Goal: Communication & Community: Answer question/provide support

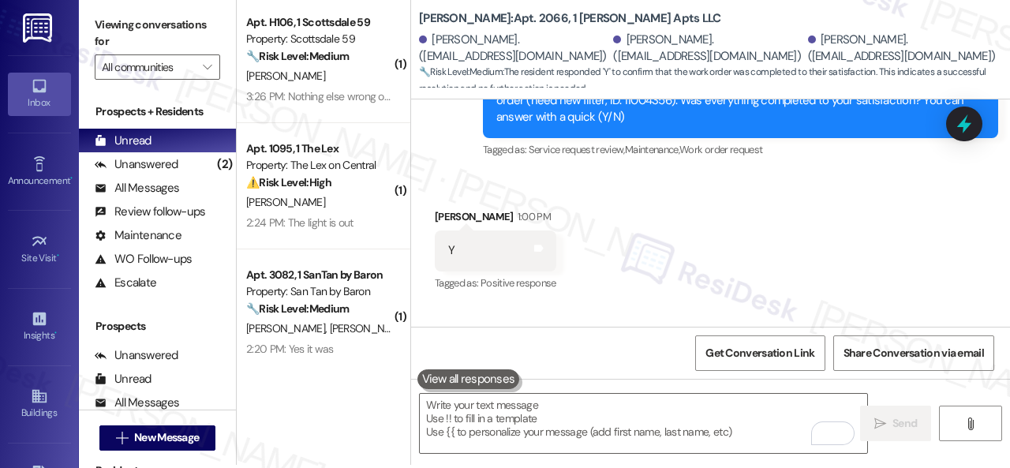
scroll to position [5, 0]
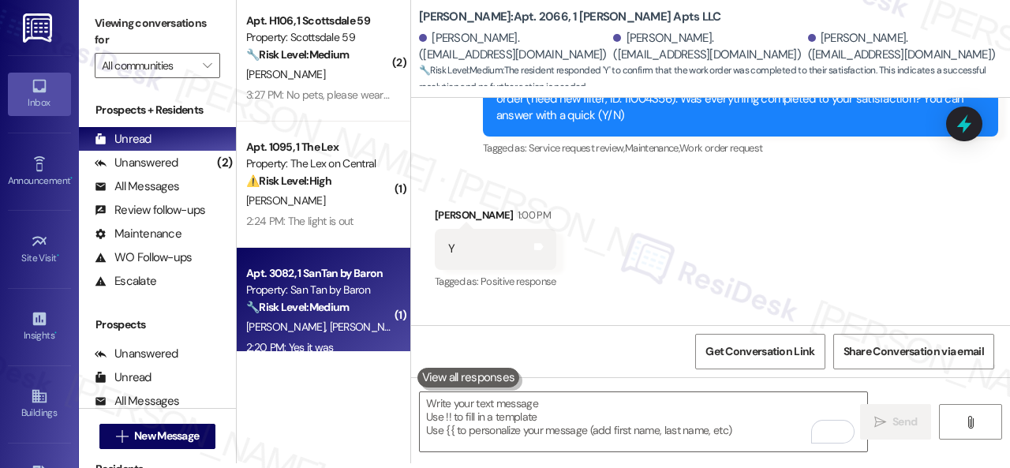
click at [294, 345] on div "2:20 PM: Yes it was 2:20 PM: Yes it was" at bounding box center [290, 347] width 88 height 14
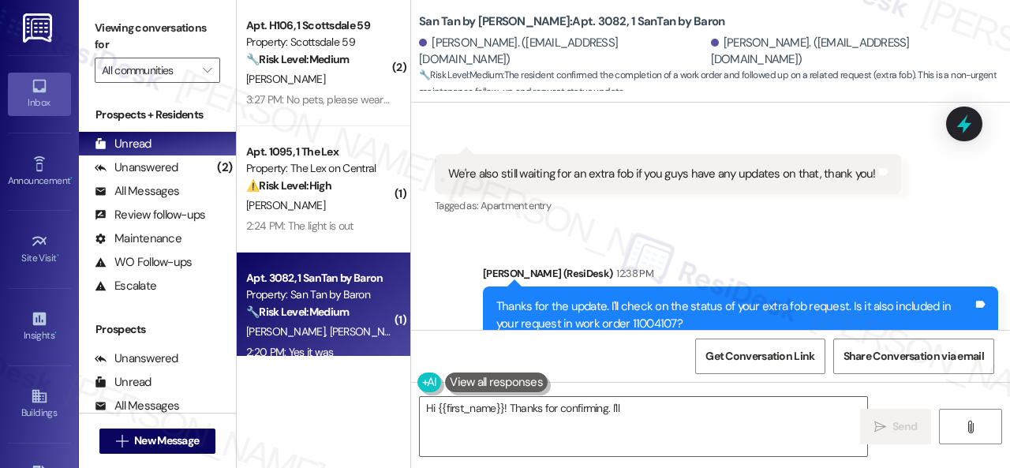
scroll to position [604, 0]
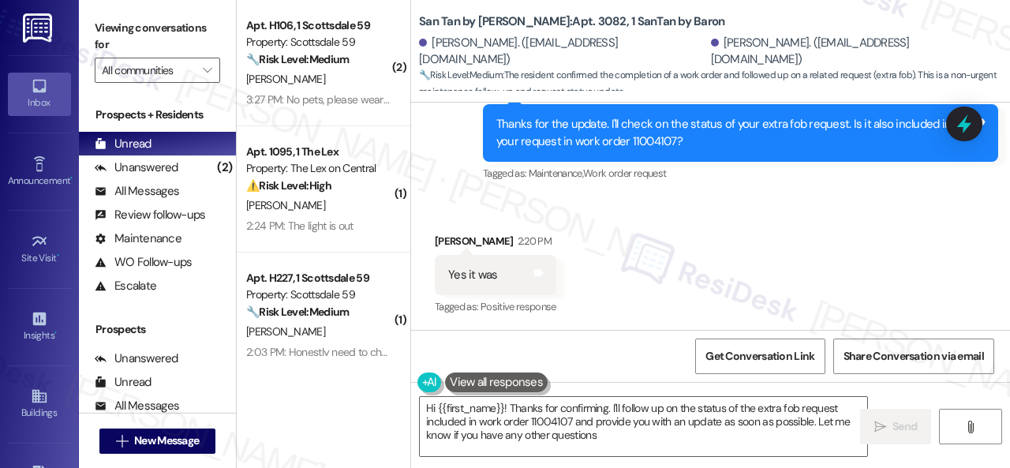
type textarea "Hi {{first_name}}! Thanks for confirming. I'll follow up on the status of the e…"
drag, startPoint x: 627, startPoint y: 140, endPoint x: 671, endPoint y: 140, distance: 44.2
click at [671, 140] on div "Thanks for the update. I'll check on the status of your extra fob request. Is i…" at bounding box center [734, 133] width 477 height 34
copy div "11004107"
click at [653, 220] on div "Received via SMS [PERSON_NAME] 2:20 PM Yes it was Tags and notes Tagged as: Pos…" at bounding box center [710, 263] width 599 height 133
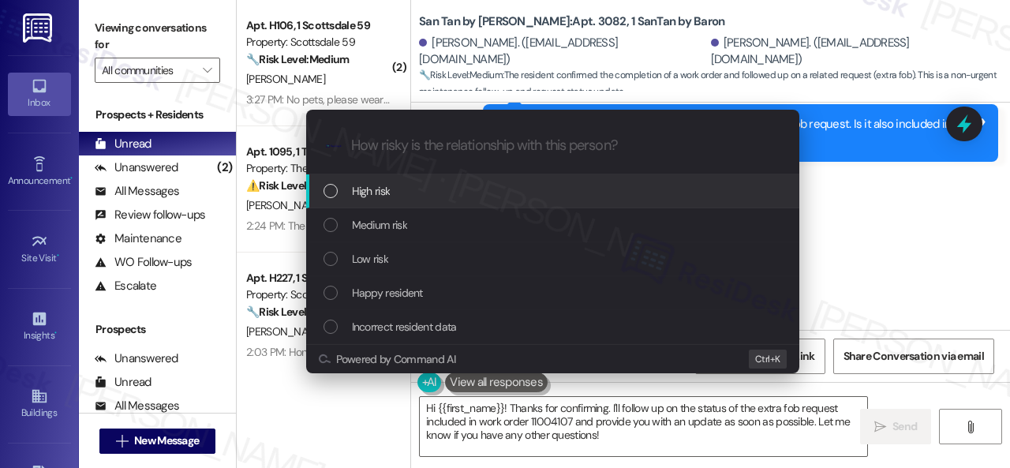
click at [372, 193] on span "High risk" at bounding box center [371, 190] width 39 height 17
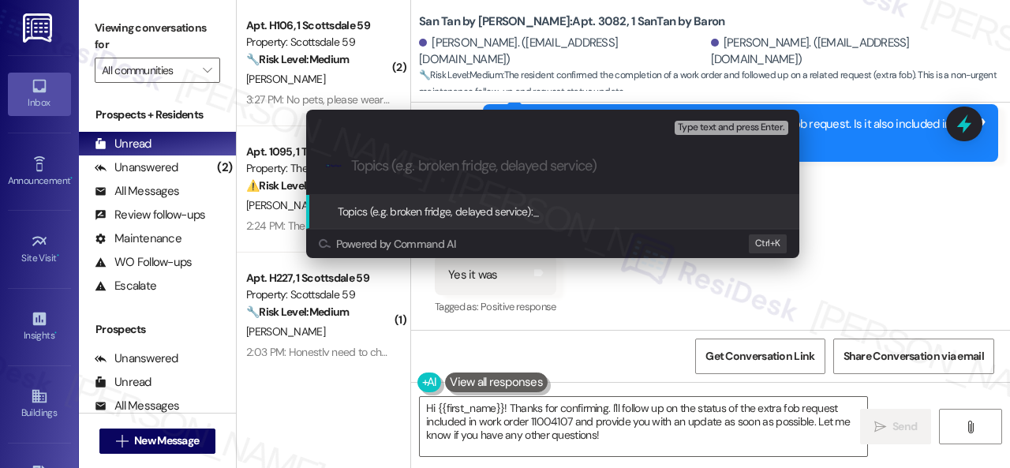
paste input "11004107"
drag, startPoint x: 359, startPoint y: 163, endPoint x: 224, endPoint y: 182, distance: 136.3
click at [224, 182] on div "Escalate Conversation High risk Topics (e.g. broken fridge, delayed service) An…" at bounding box center [505, 234] width 1010 height 468
paste input "Follow-up on the closed work order"
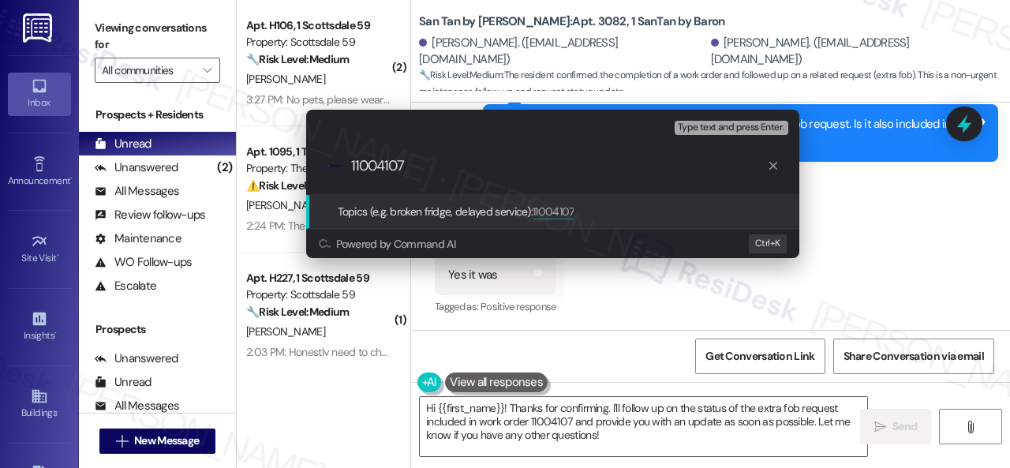
type input "Follow-up on the closed work order 11004107"
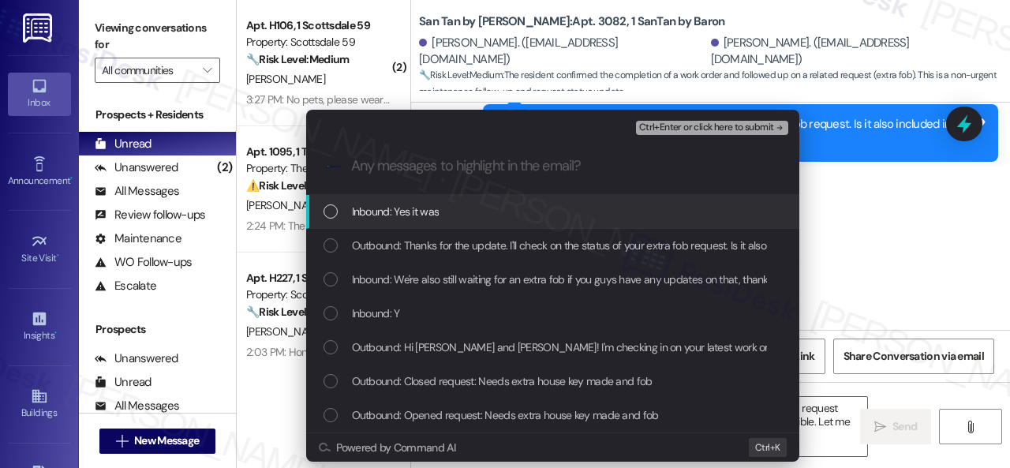
click at [401, 213] on span "Inbound: Yes it was" at bounding box center [396, 211] width 88 height 17
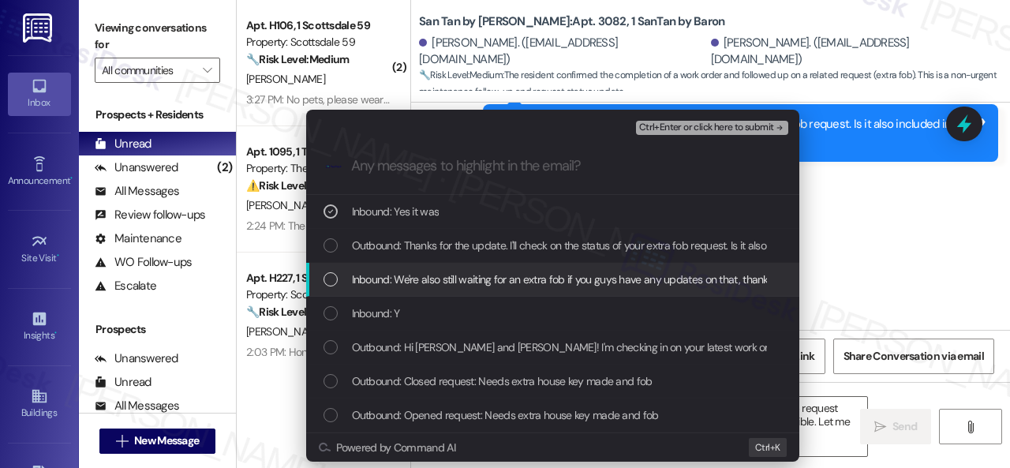
click at [396, 276] on span "Inbound: We're also still waiting for an extra fob if you guys have any updates…" at bounding box center [571, 279] width 439 height 17
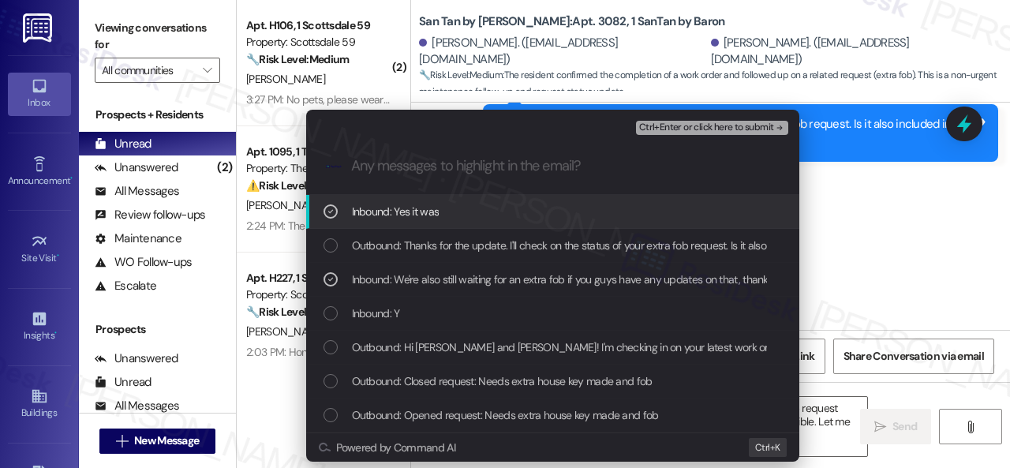
click at [682, 121] on button "Ctrl+Enter or click here to submit" at bounding box center [712, 128] width 152 height 14
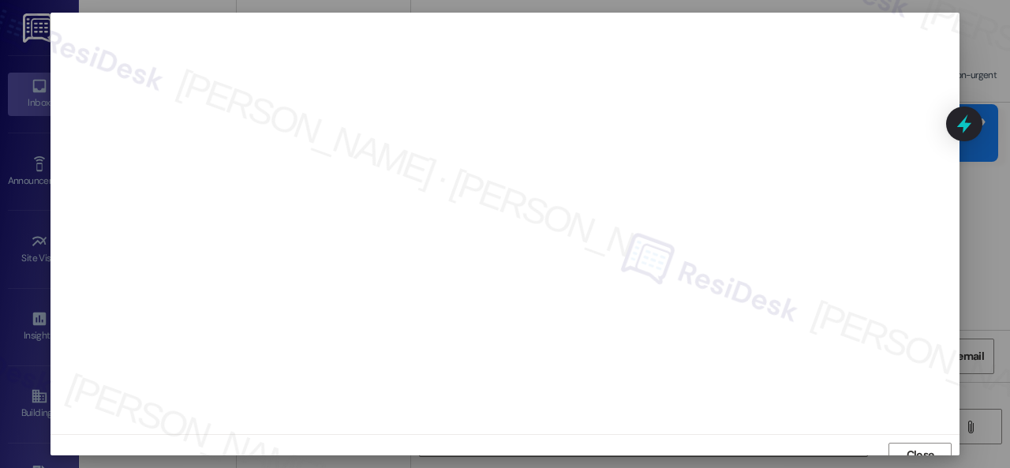
scroll to position [12, 0]
click at [927, 423] on div "Close" at bounding box center [504, 443] width 909 height 42
click at [907, 446] on span "Close" at bounding box center [921, 443] width 28 height 17
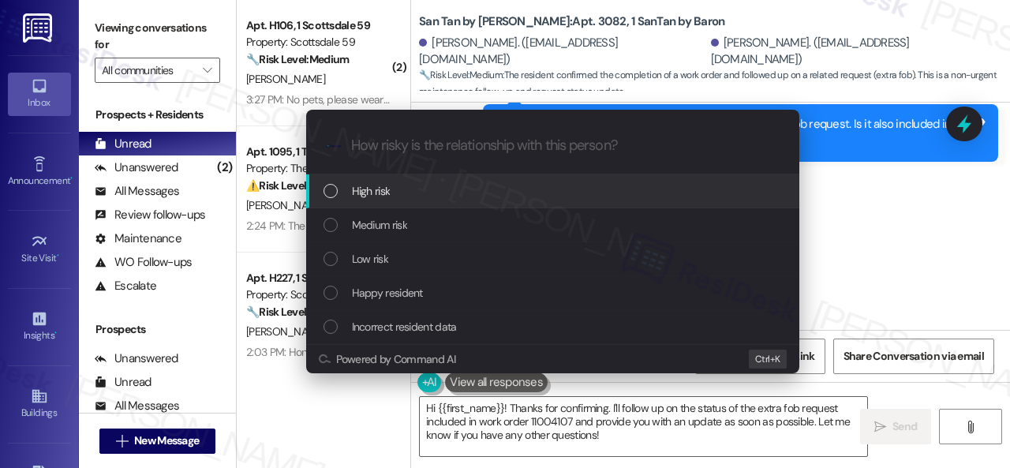
click at [398, 185] on div "High risk" at bounding box center [555, 190] width 462 height 17
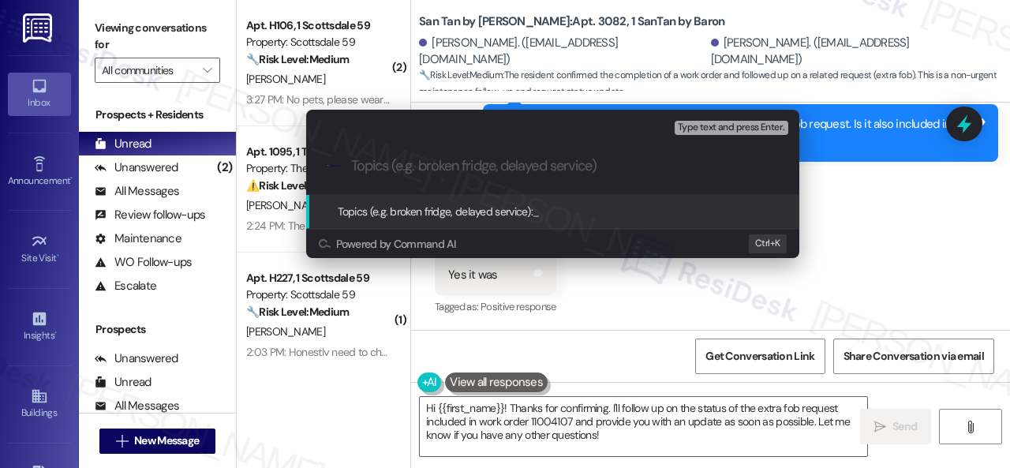
click at [425, 163] on input "Topics (e.g. broken fridge, delayed service)" at bounding box center [565, 166] width 428 height 17
paste input "Follow-up on the closed work order 11004107"
type input "Follow-up on the closed work order 11004107"
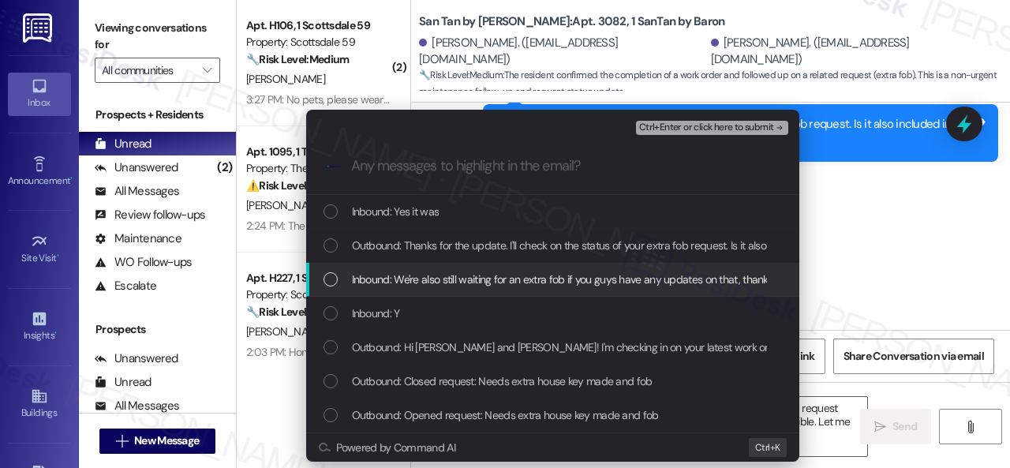
click at [387, 283] on span "Inbound: We're also still waiting for an extra fob if you guys have any updates…" at bounding box center [571, 279] width 439 height 17
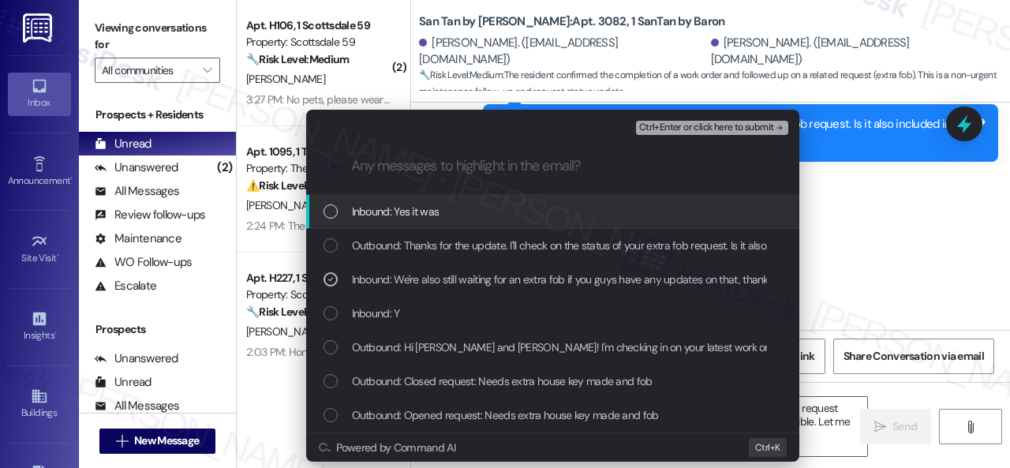
click at [720, 124] on span "Ctrl+Enter or click here to submit" at bounding box center [706, 127] width 135 height 11
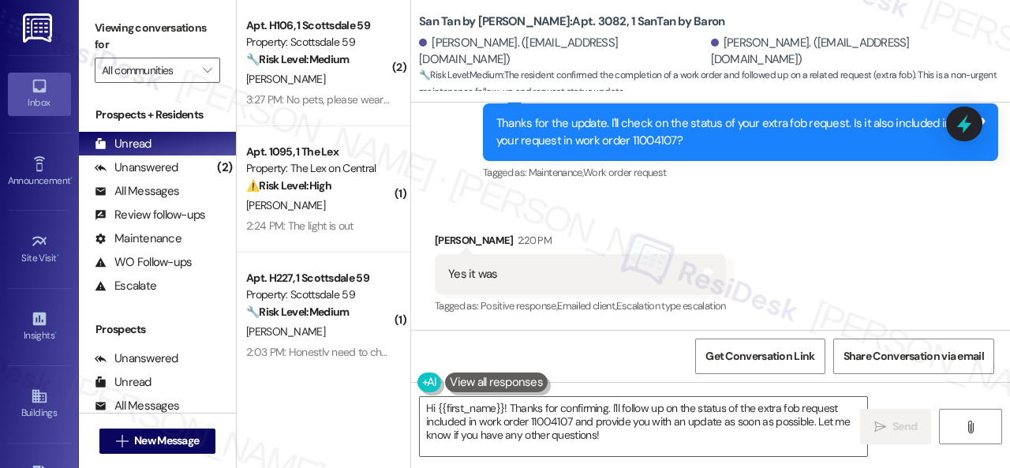
scroll to position [5, 0]
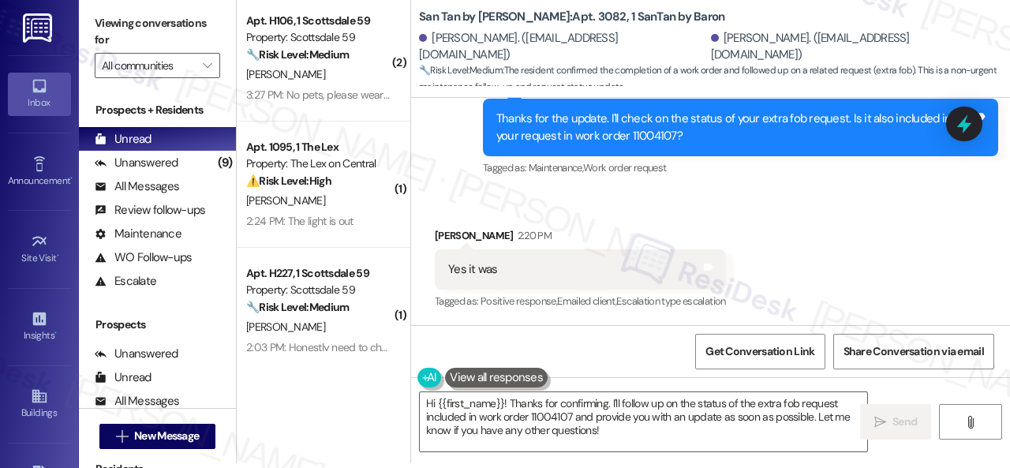
click at [797, 275] on div "Received via SMS [PERSON_NAME] 2:20 PM Yes it was Tags and notes Tagged as: Pos…" at bounding box center [710, 258] width 599 height 133
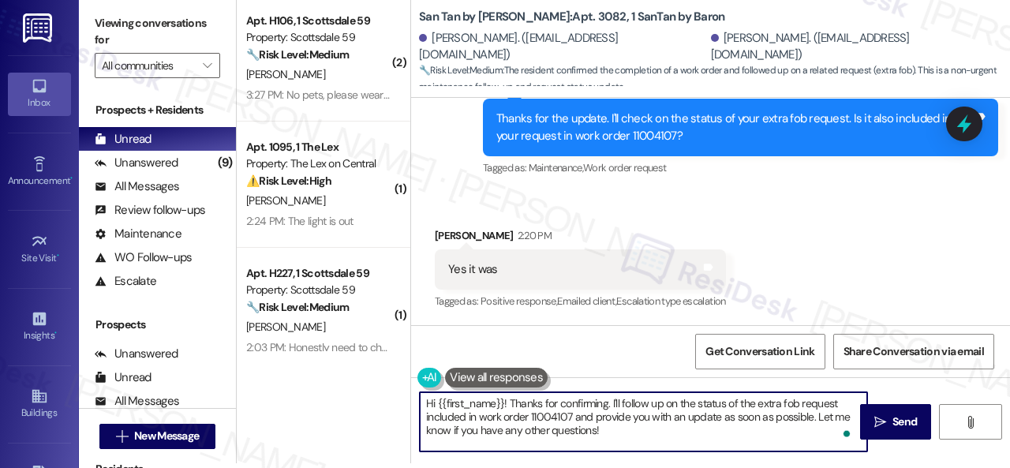
drag, startPoint x: 615, startPoint y: 426, endPoint x: 386, endPoint y: 376, distance: 234.2
click at [390, 359] on div "( 2 ) Apt. H106, 1 Scottsdale 59 Property: Scottsdale 59 🔧 Risk Level: Medium T…" at bounding box center [623, 229] width 773 height 468
paste textarea "Thank you. I've followed up with the site team regarding your work order. Let m…"
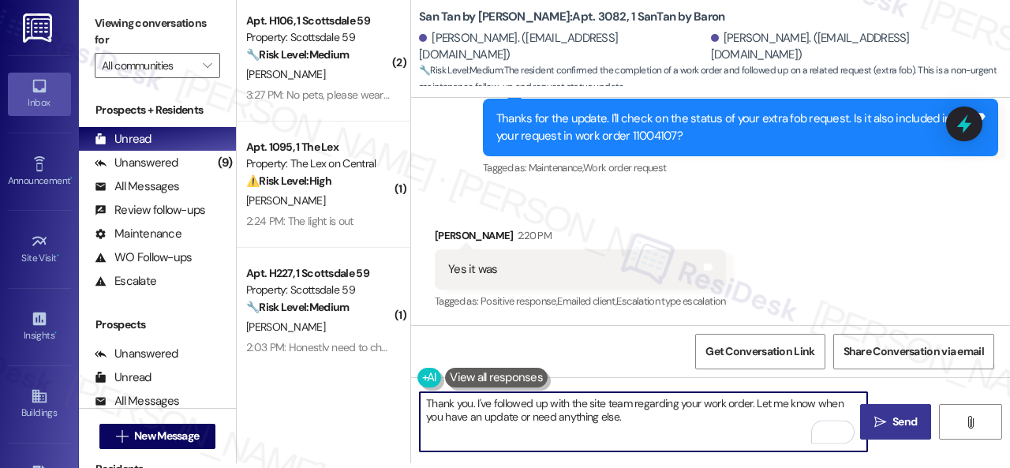
type textarea "Thank you. I've followed up with the site team regarding your work order. Let m…"
click at [883, 426] on span " Send" at bounding box center [896, 421] width 50 height 17
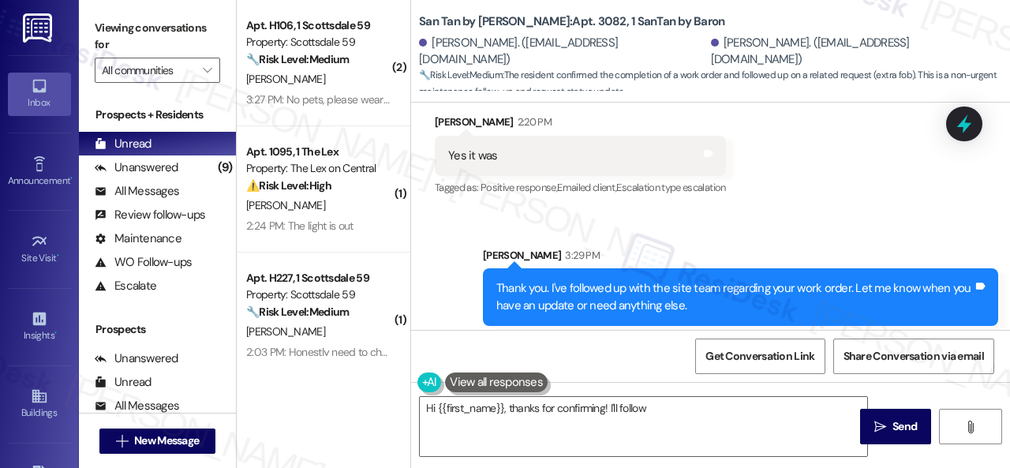
scroll to position [731, 0]
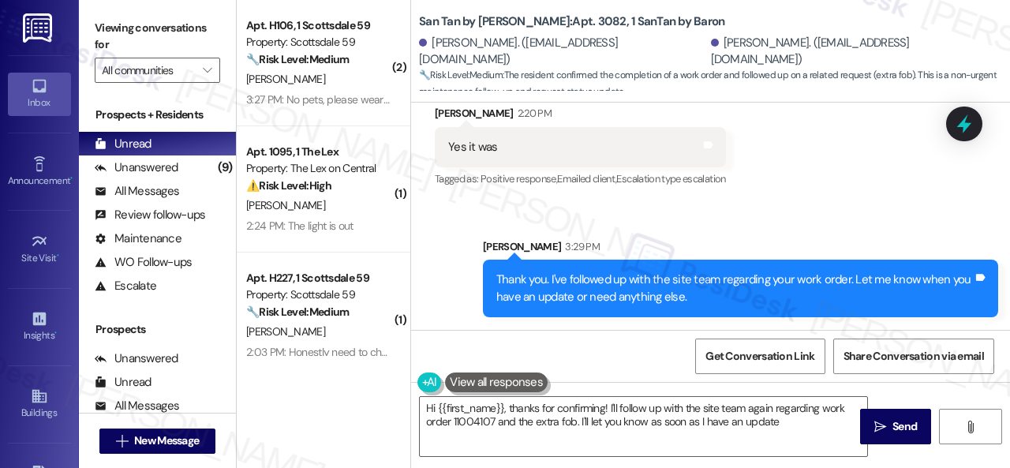
type textarea "Hi {{first_name}}, thanks for confirming! I'll follow up with the site team aga…"
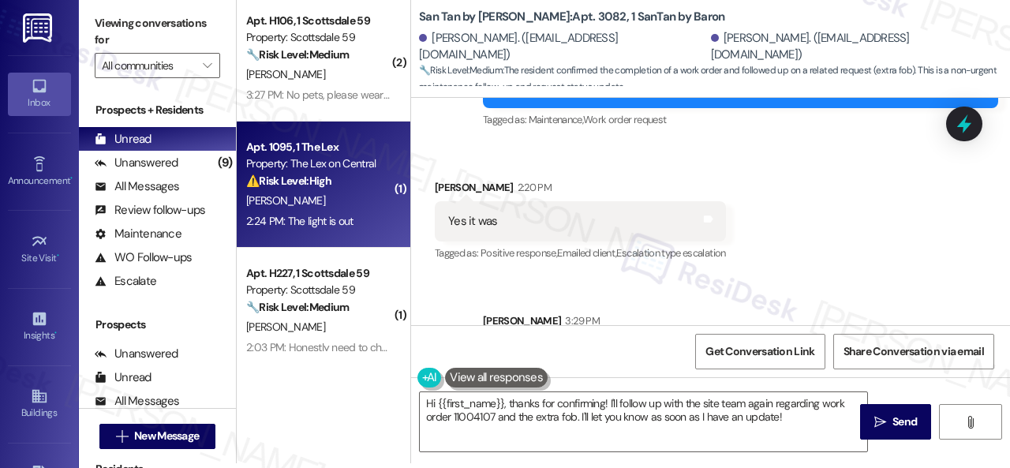
scroll to position [237, 0]
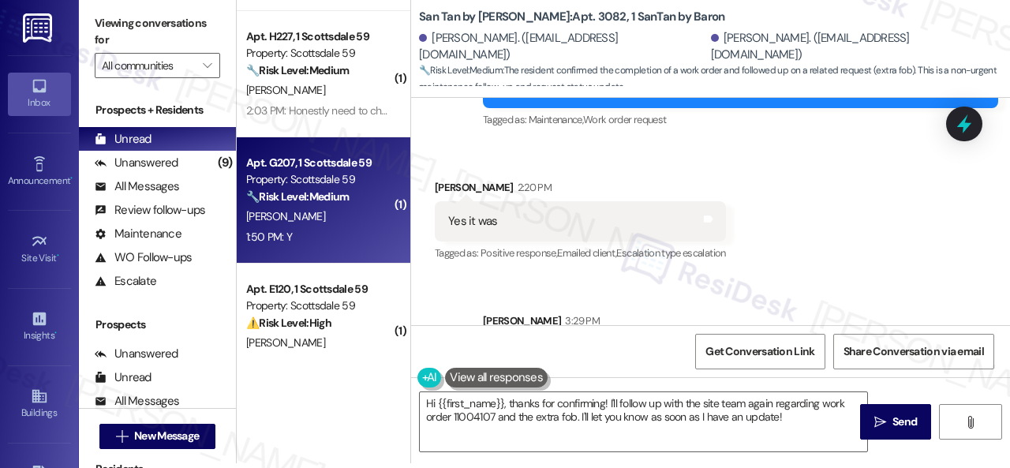
click at [341, 211] on div "[PERSON_NAME]" at bounding box center [319, 217] width 149 height 20
type textarea "Fetching suggested responses. Please feel free to read through the conversation…"
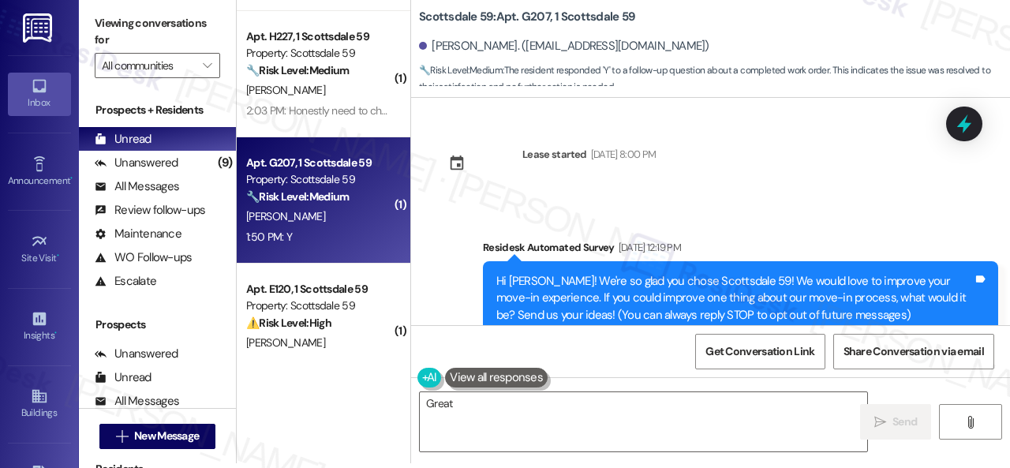
scroll to position [0, 0]
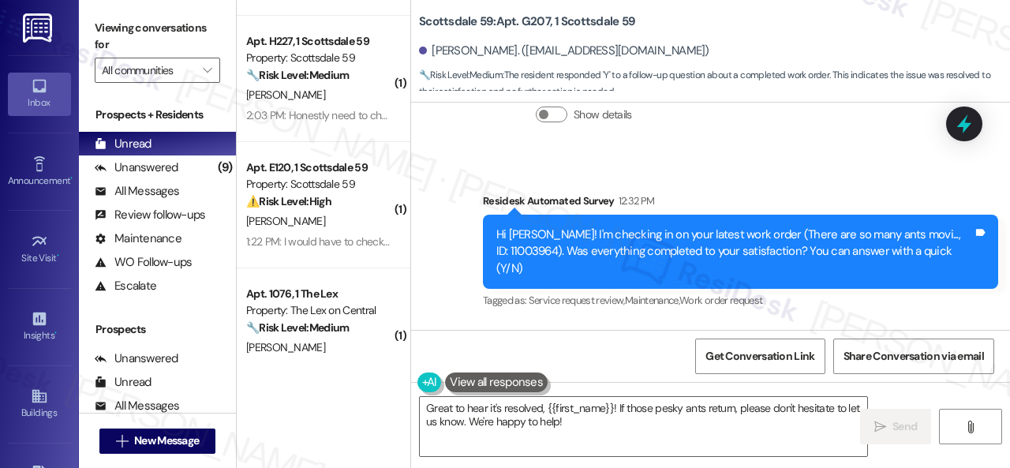
click at [574, 324] on div "Received via SMS [PERSON_NAME] 1:50 PM Y Tags and notes Tagged as: Positive res…" at bounding box center [710, 390] width 599 height 133
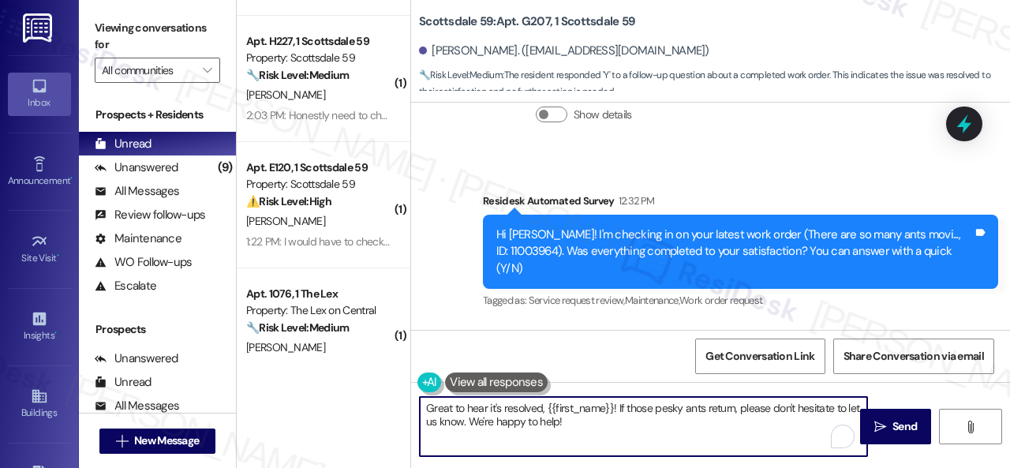
drag, startPoint x: 589, startPoint y: 421, endPoint x: 413, endPoint y: 413, distance: 176.1
click at [281, 367] on div "( 2 ) Apt. H106, 1 Scottsdale 59 Property: Scottsdale 59 🔧 Risk Level: Medium T…" at bounding box center [623, 234] width 773 height 468
paste textarea "We’re happy to know everything’s all set! If your stay at {{property}} met your…"
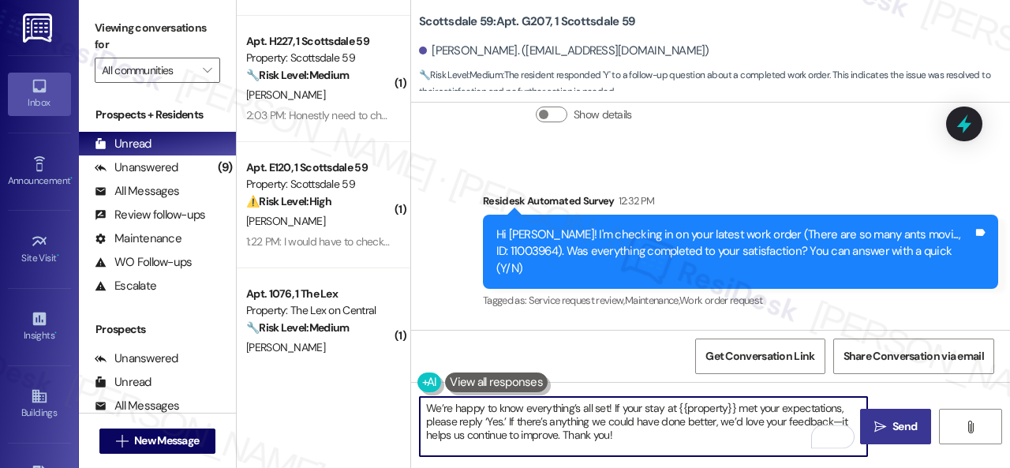
type textarea "We’re happy to know everything’s all set! If your stay at {{property}} met your…"
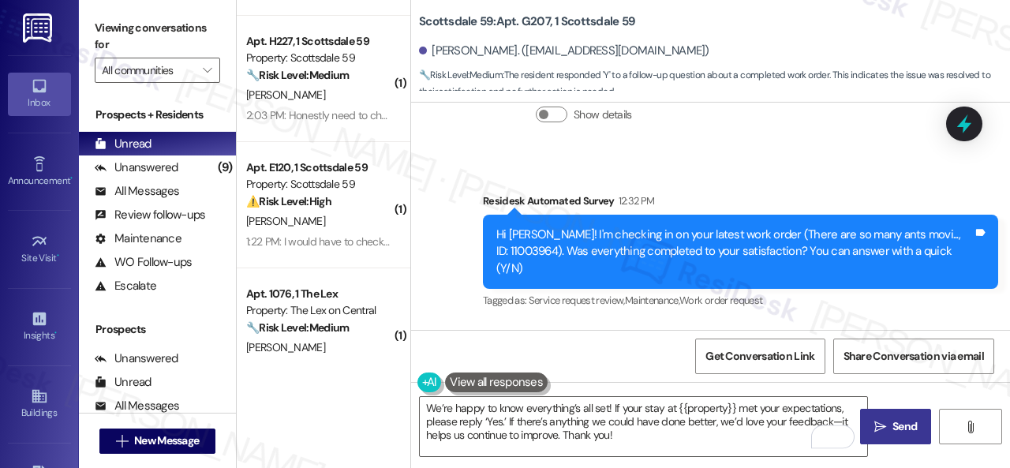
click at [918, 421] on button " Send" at bounding box center [895, 427] width 71 height 36
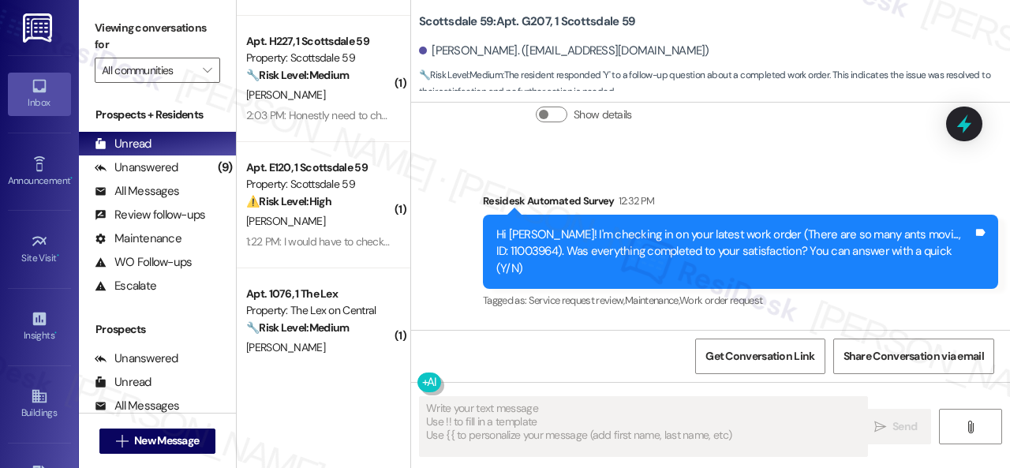
type textarea "Fetching suggested responses. Please feel free to read through the conversation…"
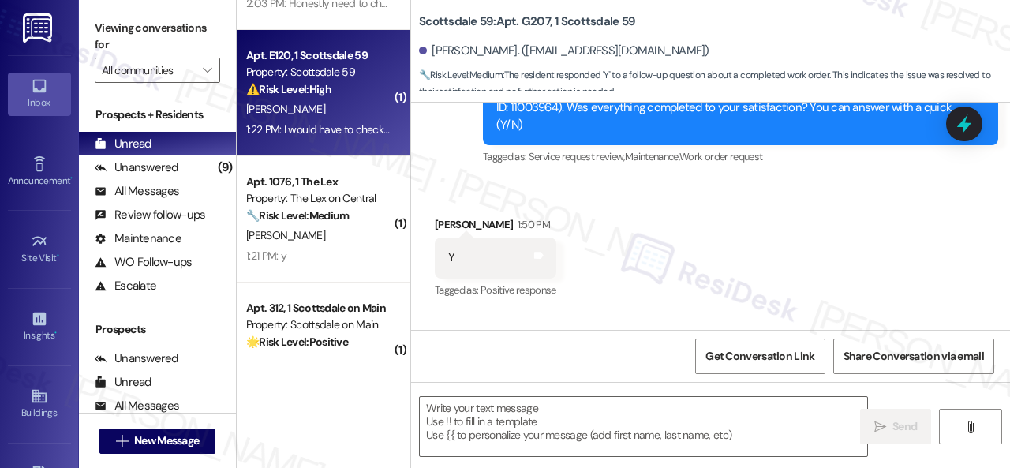
scroll to position [395, 0]
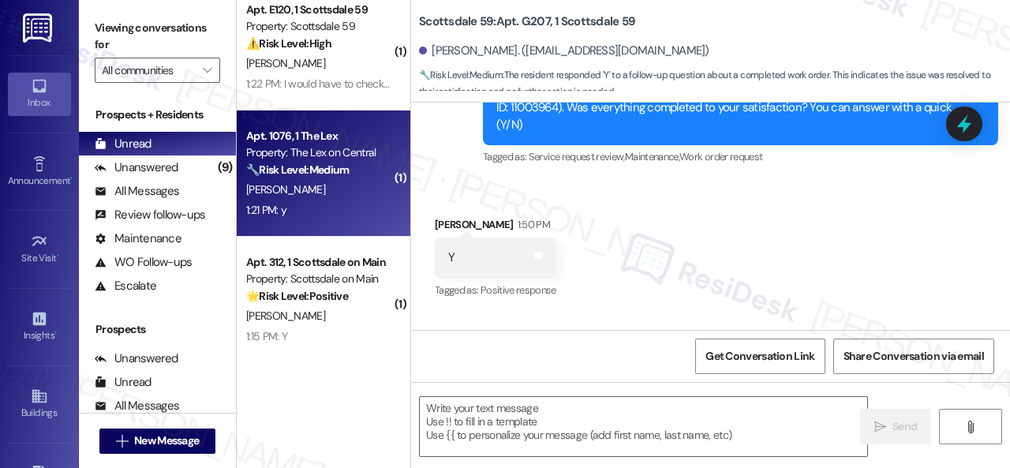
click at [342, 200] on div "1:21 PM: y 1:21 PM: y" at bounding box center [319, 210] width 149 height 20
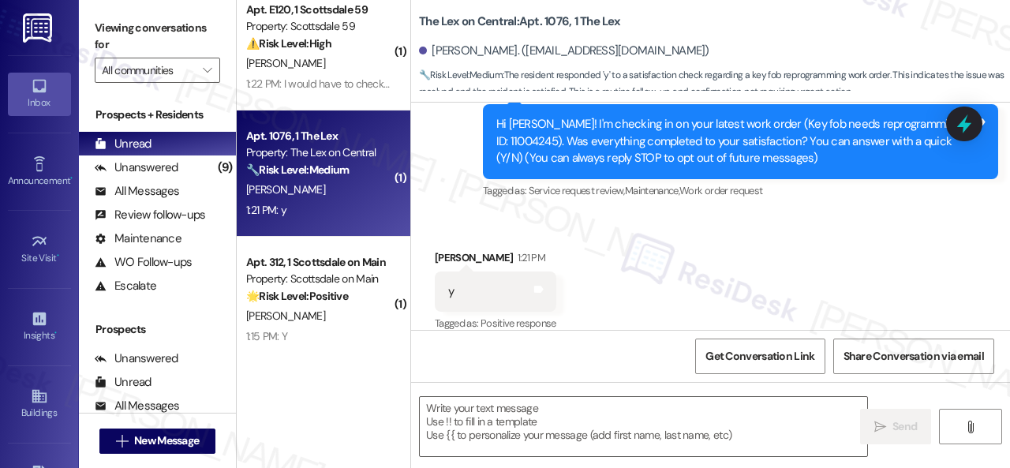
type textarea "Fetching suggested responses. Please feel free to read through the conversation…"
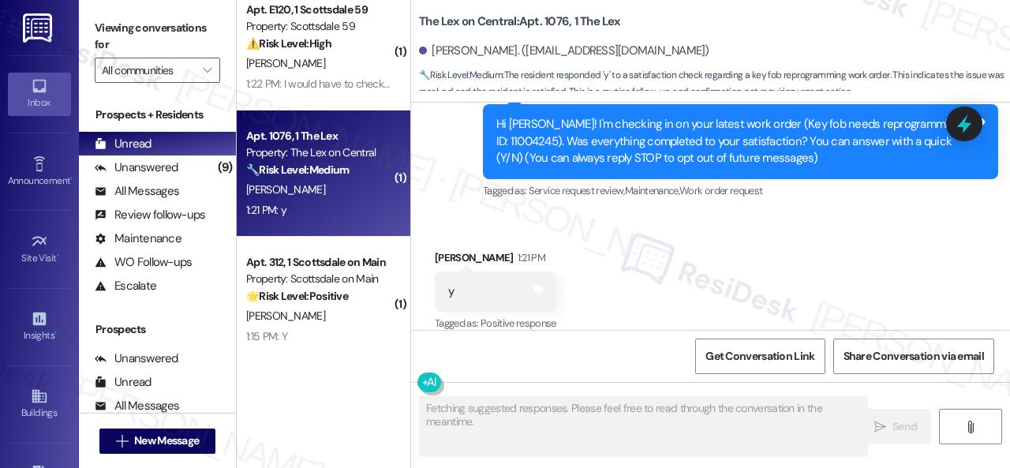
scroll to position [209, 0]
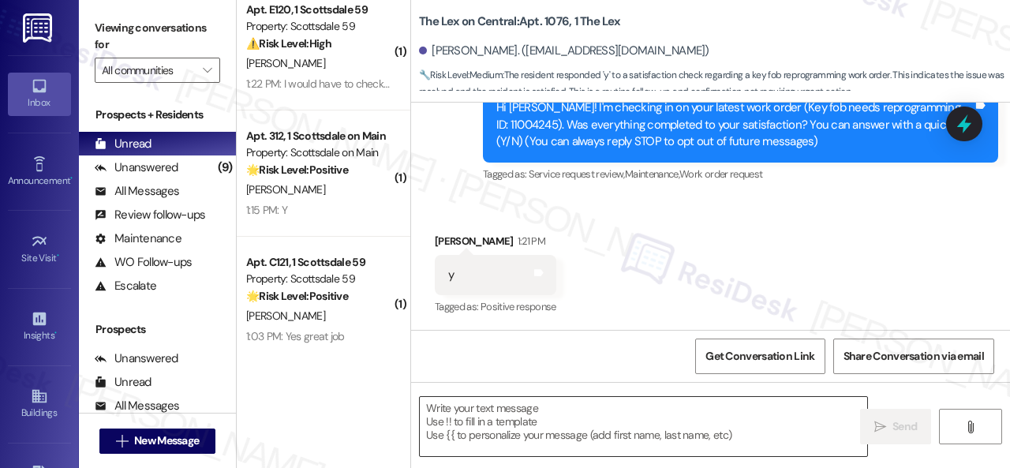
click at [495, 417] on textarea at bounding box center [643, 426] width 447 height 59
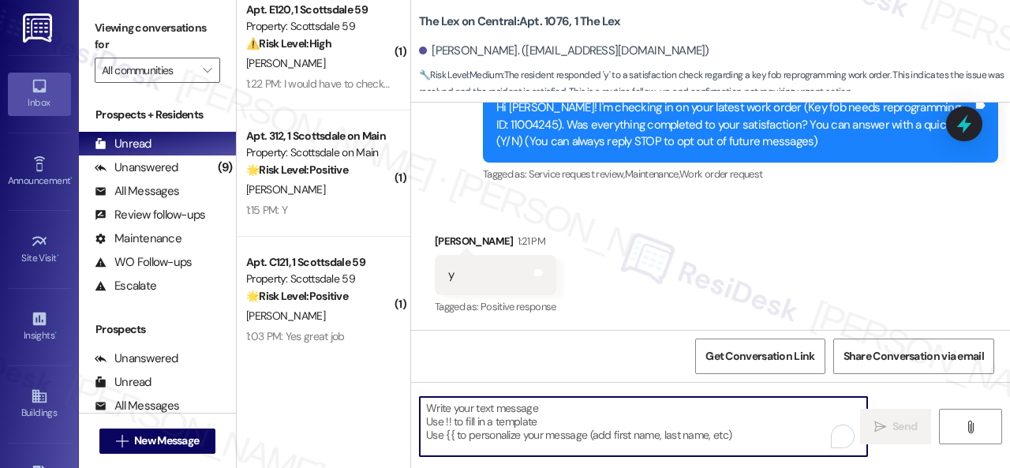
paste textarea "We’re happy to know everything’s all set! If your stay at {{property}} met your…"
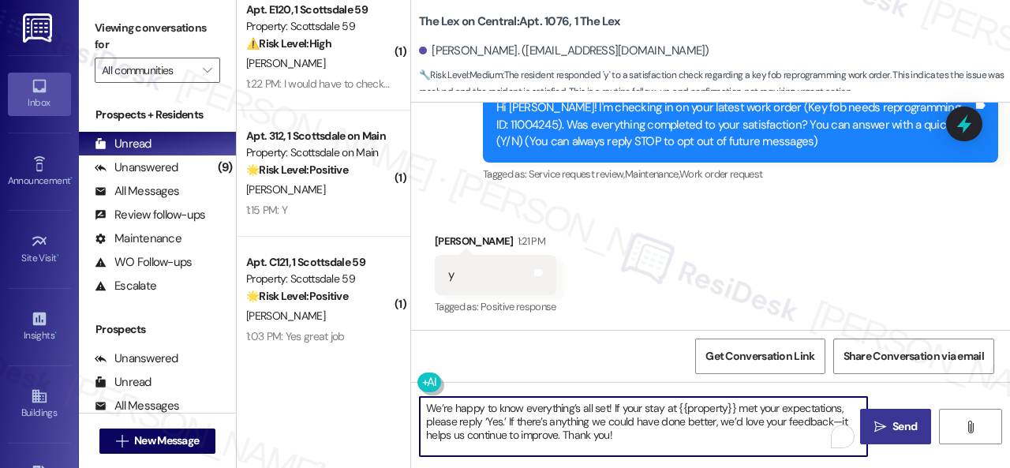
type textarea "We’re happy to know everything’s all set! If your stay at {{property}} met your…"
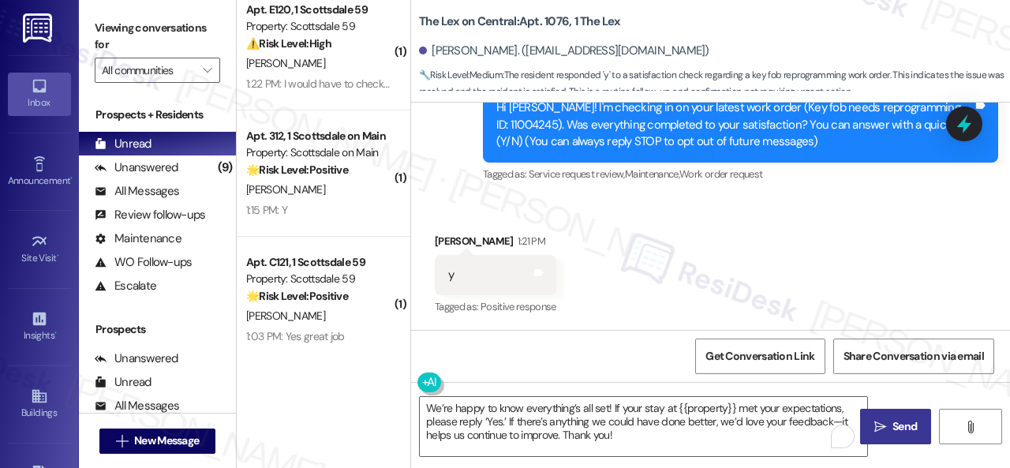
click at [893, 435] on span "Send" at bounding box center [904, 426] width 24 height 17
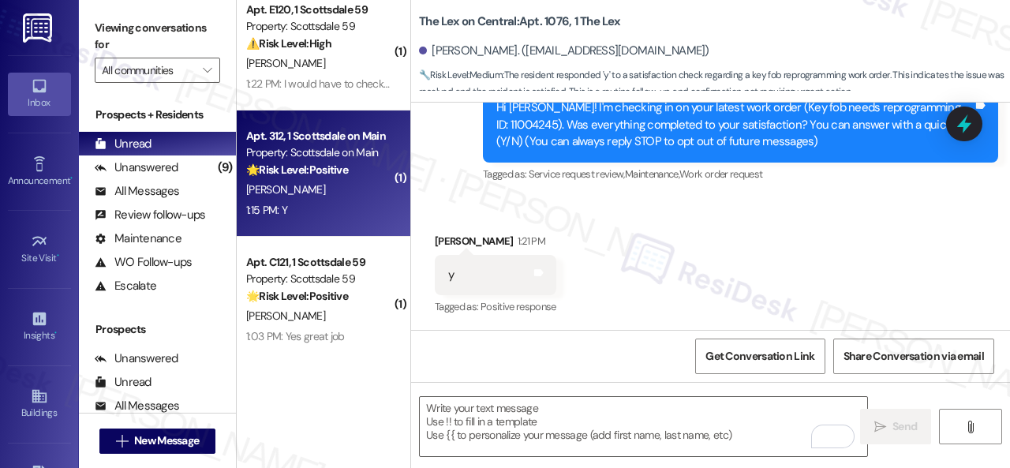
click at [331, 208] on div "1:15 PM: Y 1:15 PM: Y" at bounding box center [319, 210] width 149 height 20
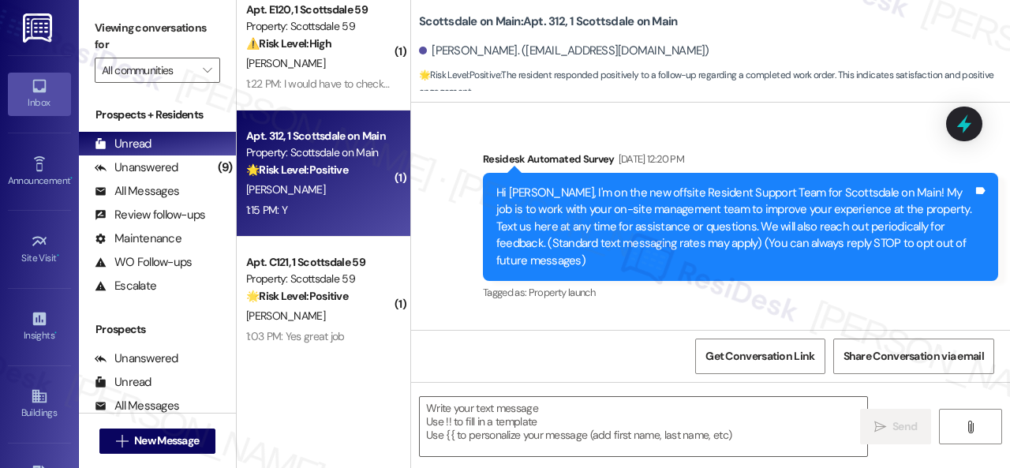
type textarea "Fetching suggested responses. Please feel free to read through the conversation…"
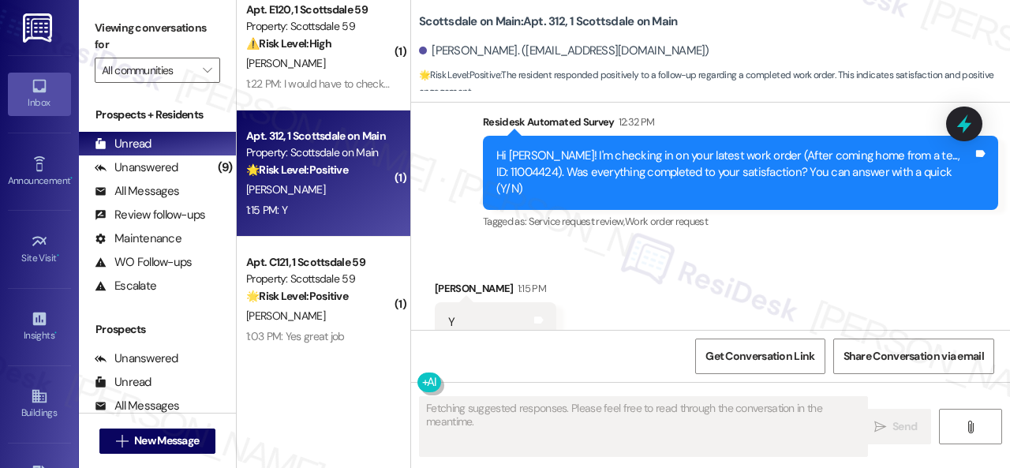
scroll to position [3142, 0]
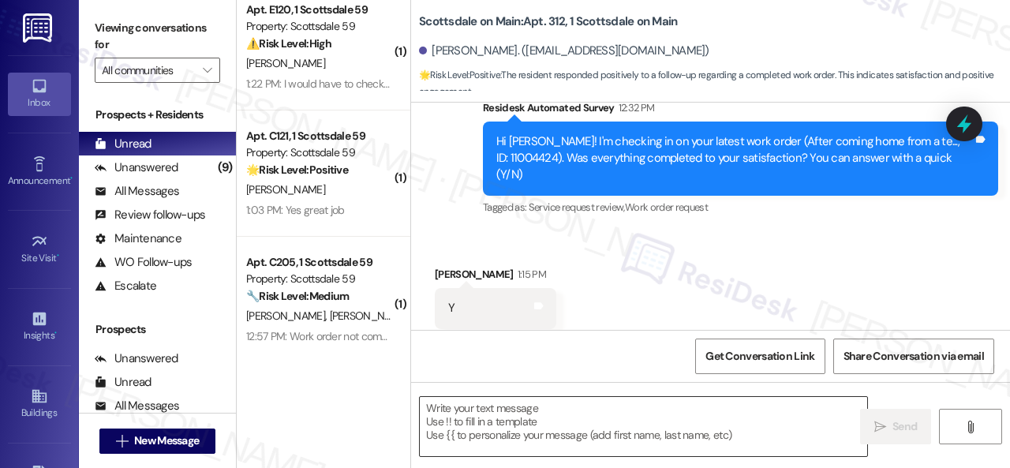
click at [462, 411] on textarea at bounding box center [643, 426] width 447 height 59
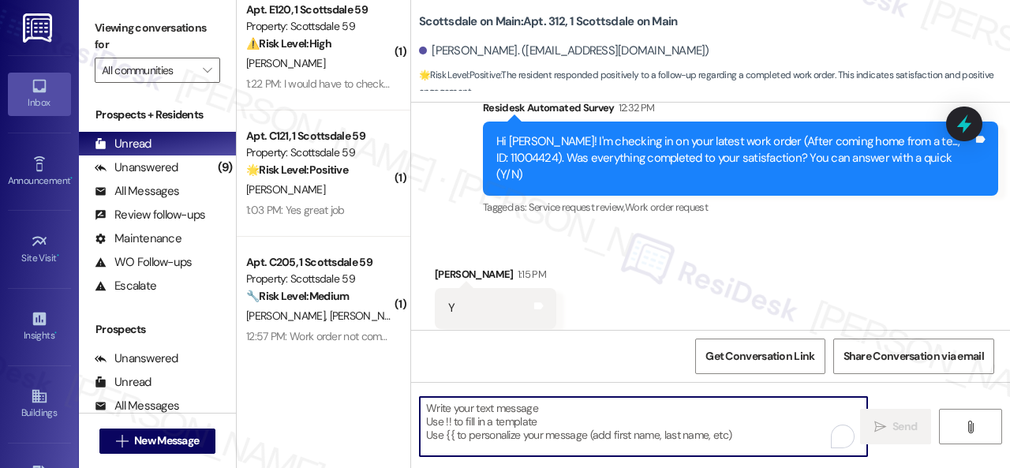
paste textarea "We’re happy to know everything’s all set! If your stay at {{property}} met your…"
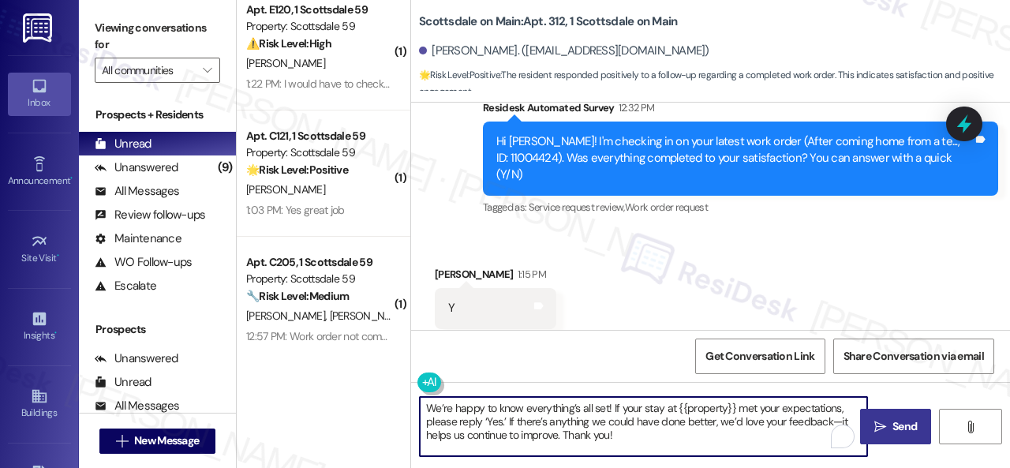
type textarea "We’re happy to know everything’s all set! If your stay at {{property}} met your…"
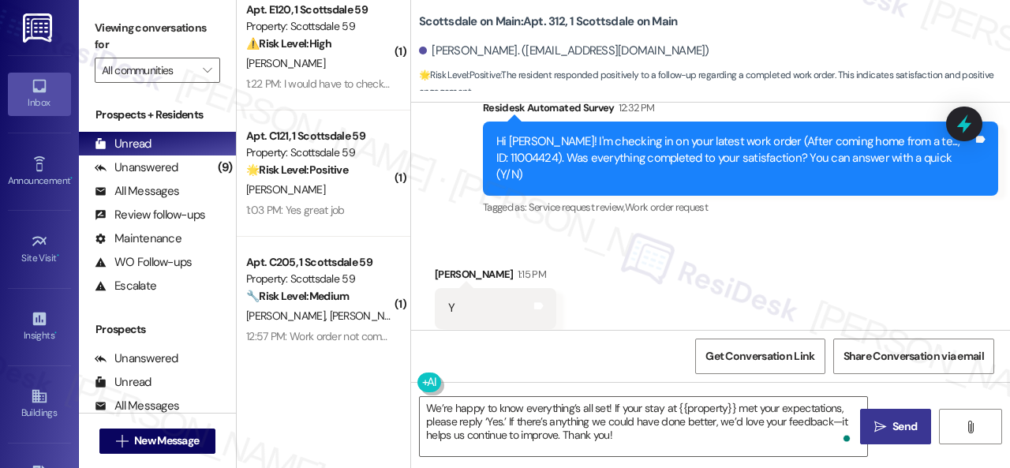
click at [905, 415] on button " Send" at bounding box center [895, 427] width 71 height 36
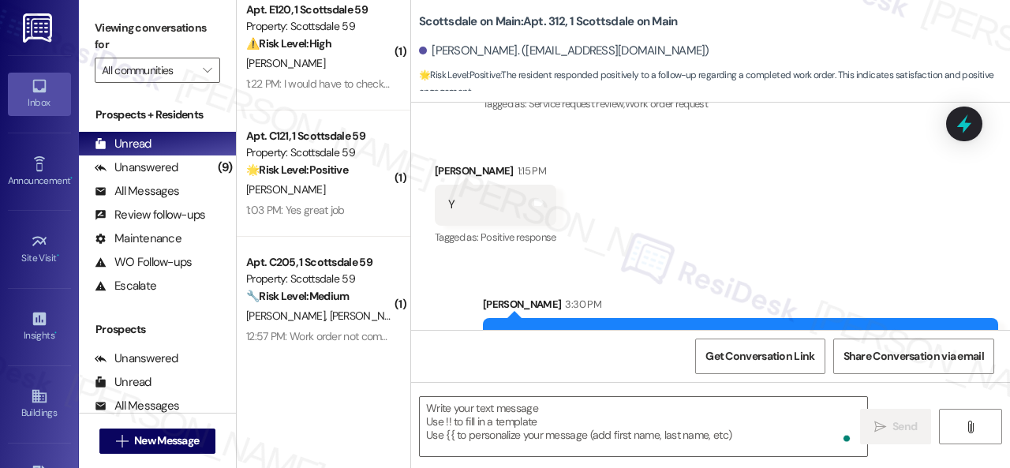
scroll to position [3287, 0]
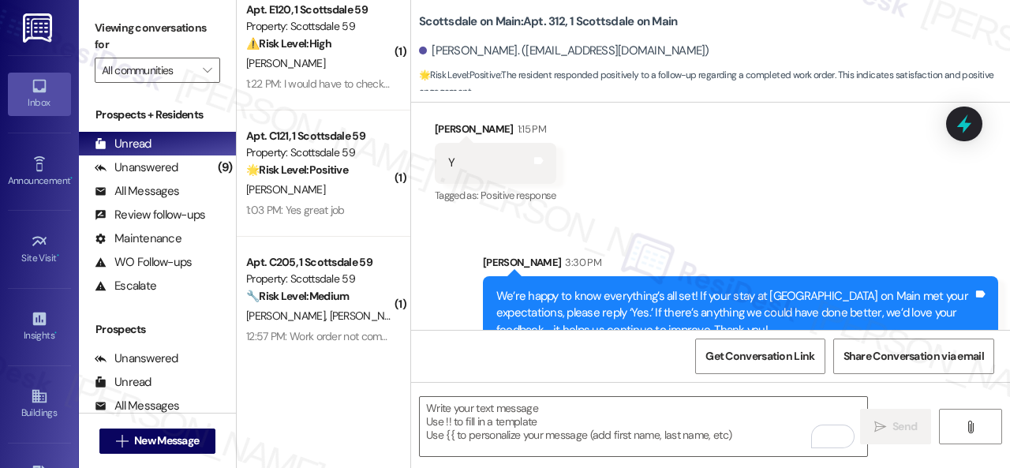
click at [307, 190] on div "[PERSON_NAME]" at bounding box center [319, 190] width 149 height 20
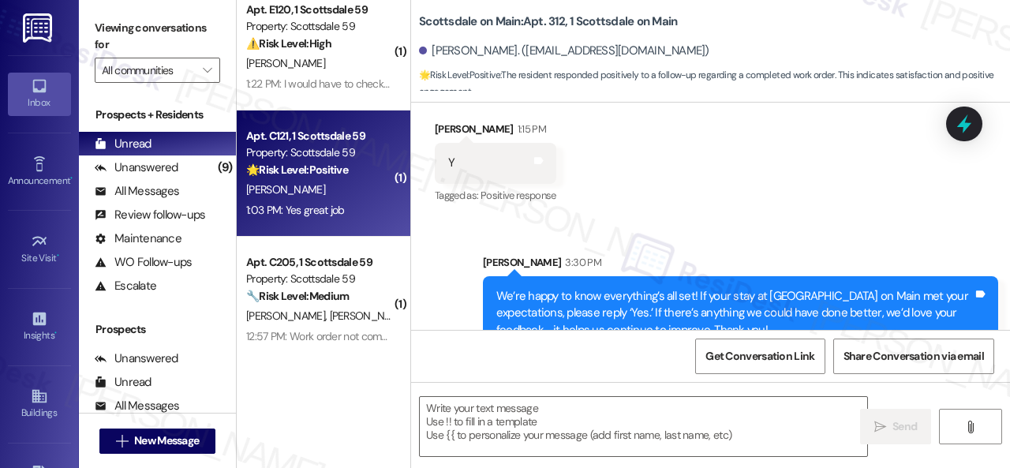
type textarea "Fetching suggested responses. Please feel free to read through the conversation…"
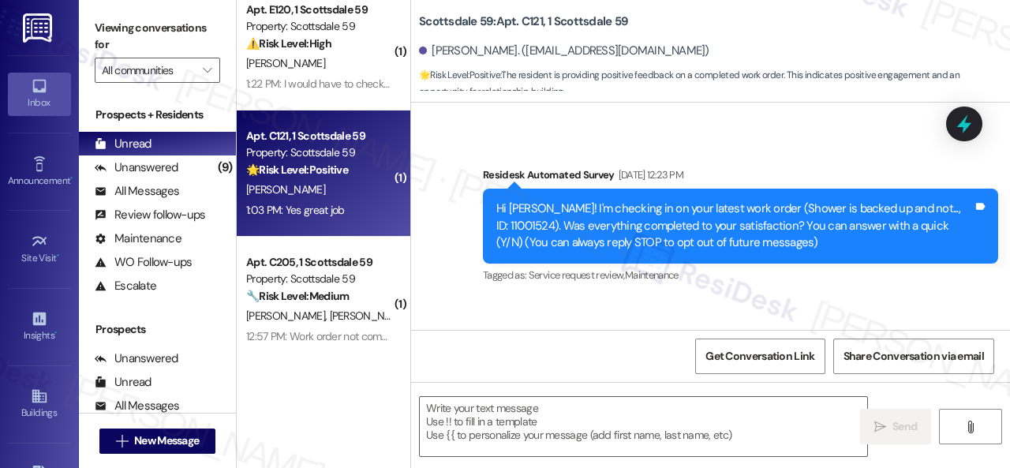
type textarea "Fetching suggested responses. Please feel free to read through the conversation…"
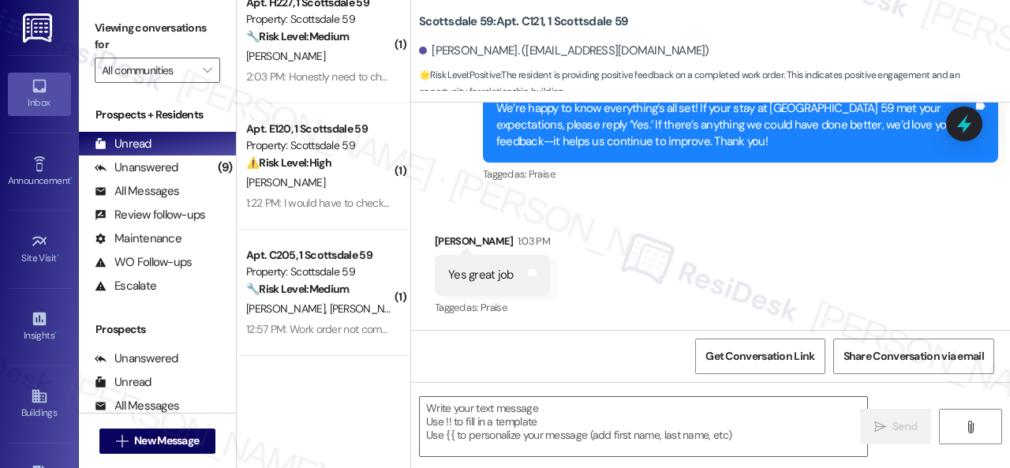
scroll to position [275, 0]
click at [467, 190] on div "Sent via SMS [PERSON_NAME] (ResiDesk) 12:37 PM We’re happy to know everything’s…" at bounding box center [710, 114] width 599 height 167
click at [499, 434] on textarea at bounding box center [643, 426] width 447 height 59
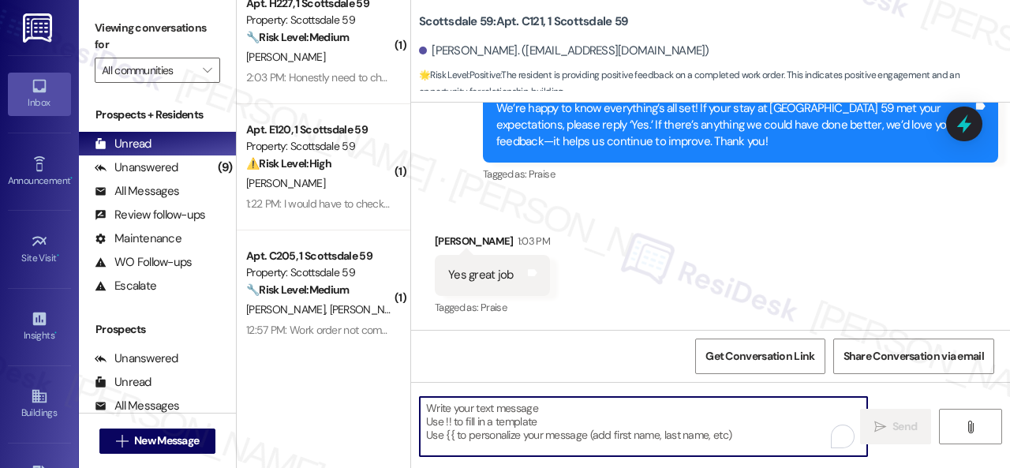
paste textarea "I'm glad you are satisfied with your home. Have you written a review for us bef…"
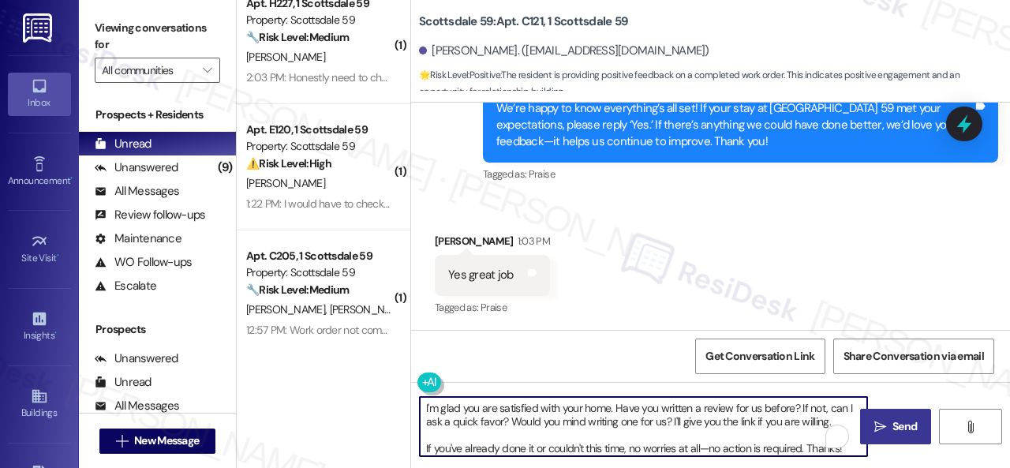
type textarea "I'm glad you are satisfied with your home. Have you written a review for us bef…"
click at [876, 427] on icon "" at bounding box center [880, 427] width 12 height 13
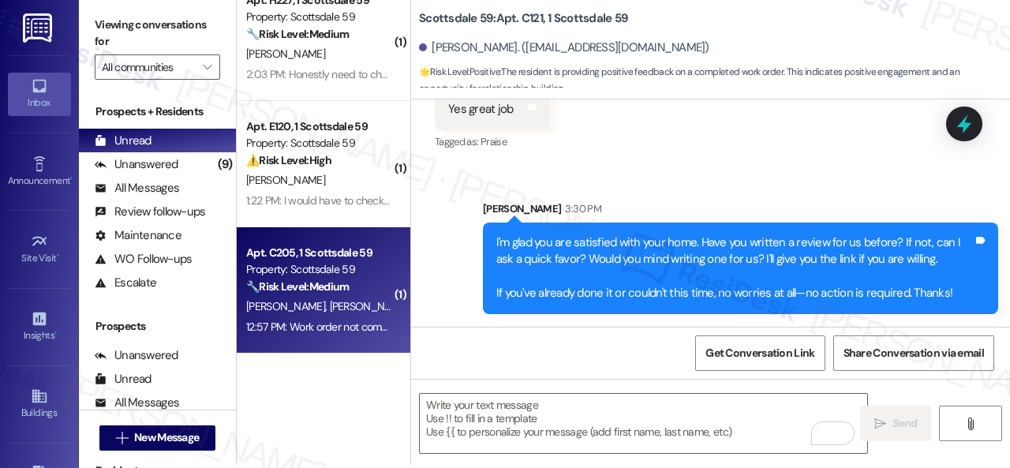
scroll to position [5, 0]
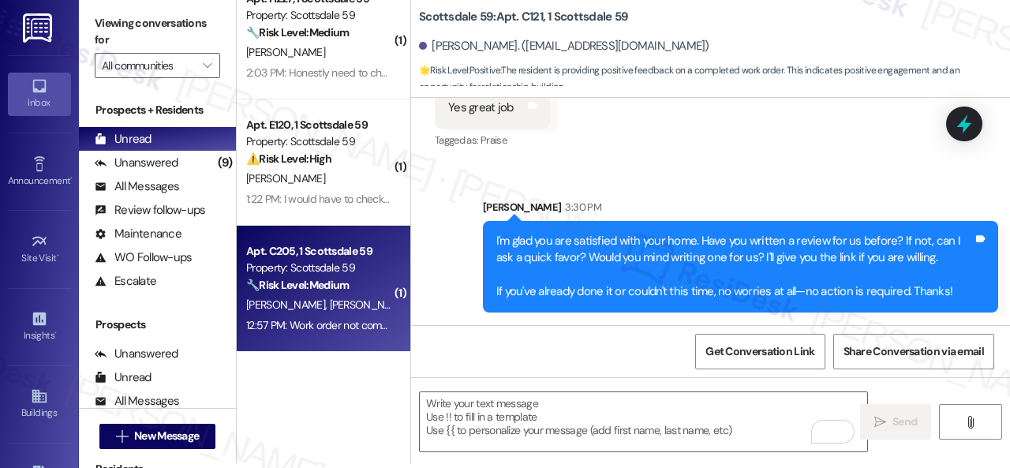
click at [363, 304] on div "[PERSON_NAME] [PERSON_NAME]" at bounding box center [319, 305] width 149 height 20
type textarea "Fetching suggested responses. Please feel free to read through the conversation…"
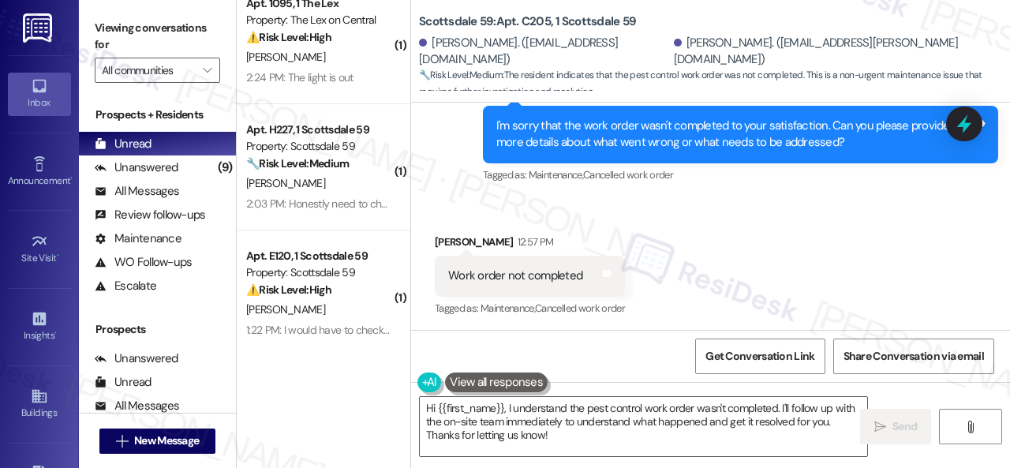
scroll to position [986, 0]
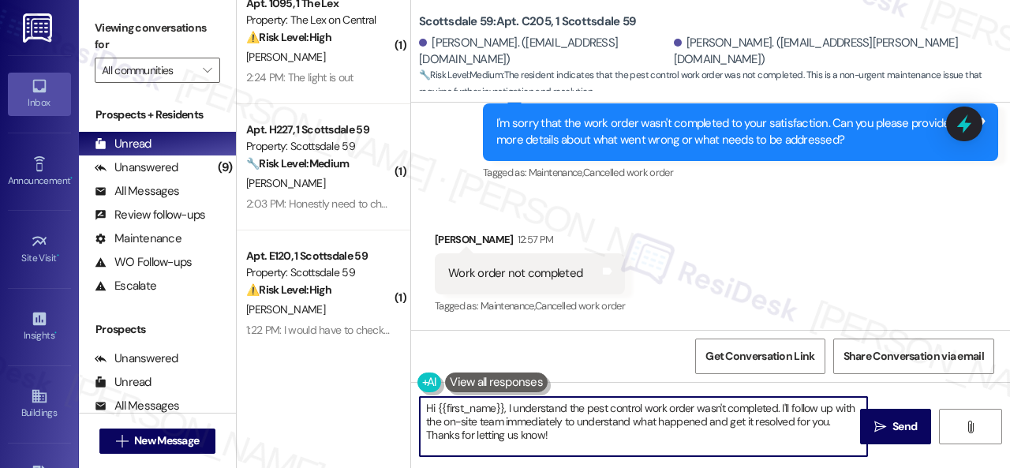
drag, startPoint x: 565, startPoint y: 430, endPoint x: 290, endPoint y: 383, distance: 279.4
click at [299, 389] on div "( 2 ) Apt. H106, 1 Scottsdale 59 Property: Scottsdale 59 🔧 Risk Level: Medium T…" at bounding box center [623, 234] width 773 height 468
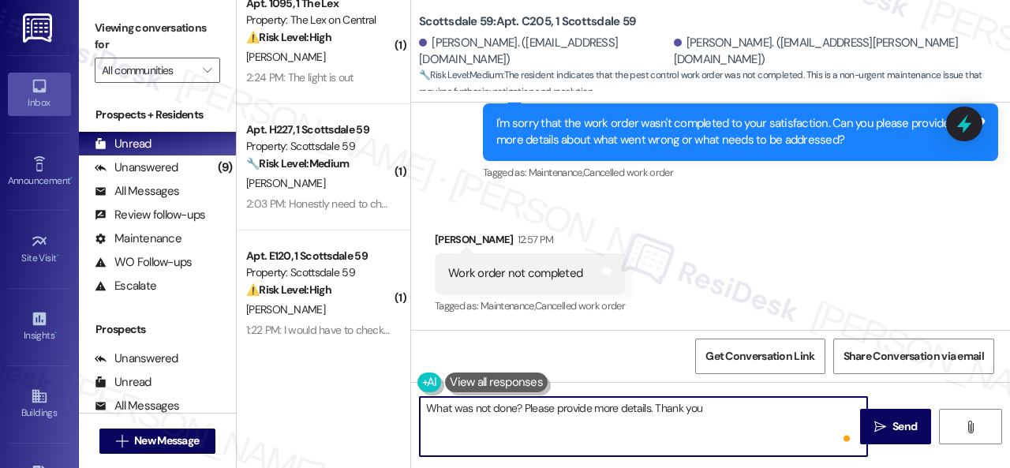
type textarea "What was not done? Please provide more details. Thank you."
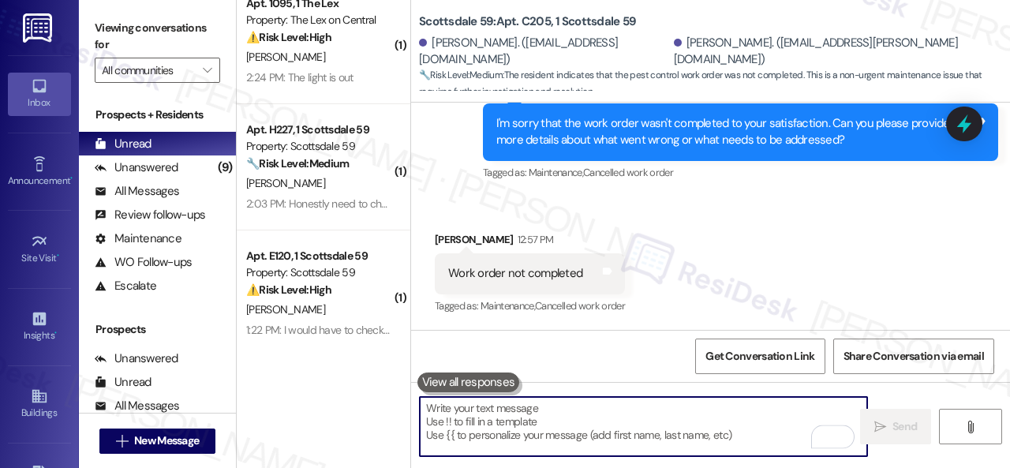
scroll to position [985, 0]
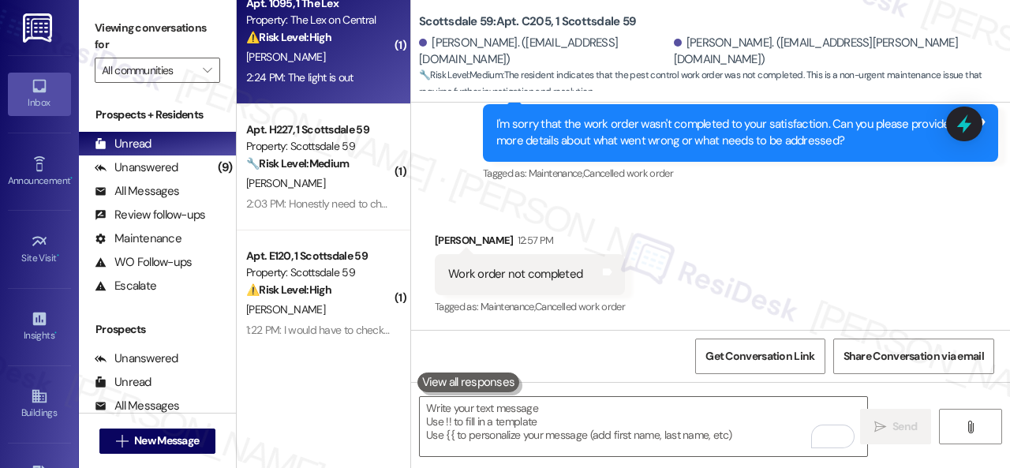
click at [344, 51] on div "[PERSON_NAME]" at bounding box center [319, 57] width 149 height 20
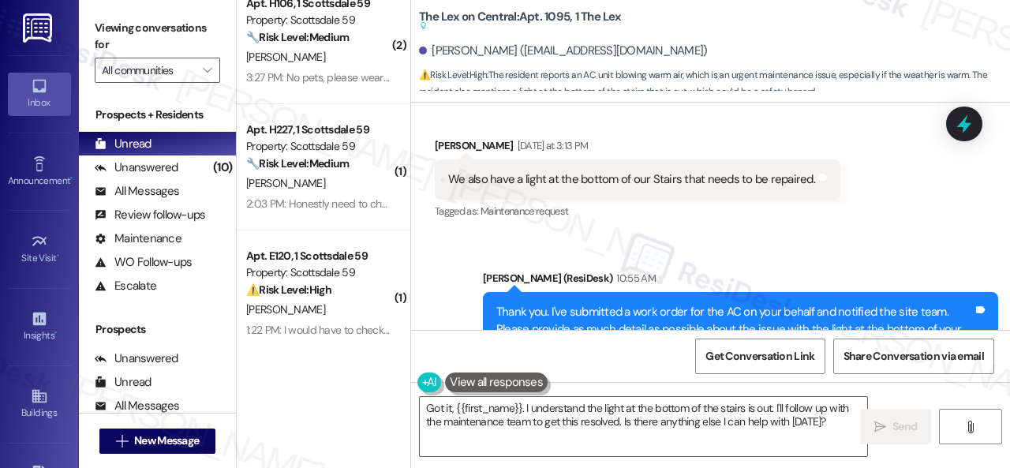
scroll to position [1078, 0]
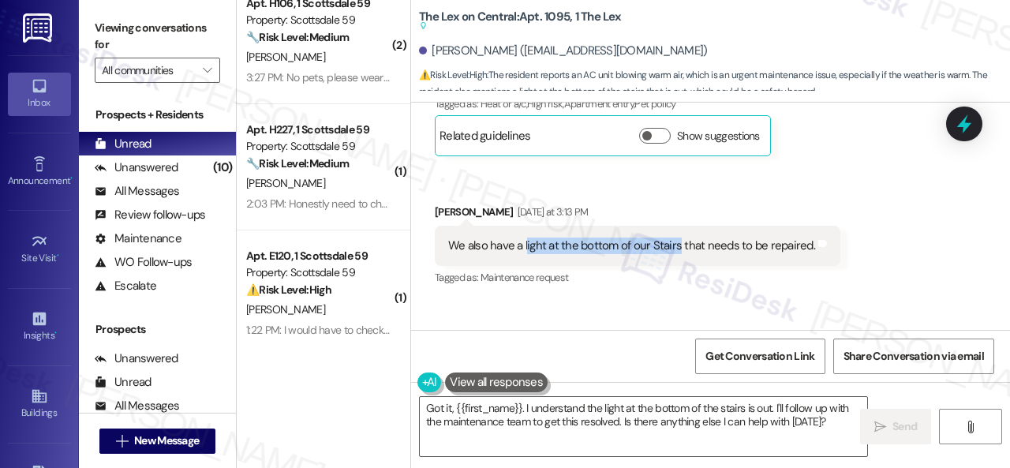
drag, startPoint x: 525, startPoint y: 208, endPoint x: 675, endPoint y: 215, distance: 150.9
click at [675, 238] on div "We also have a light at the bottom of our Stairs that needs to be repaired." at bounding box center [631, 246] width 367 height 17
copy div "ight at the bottom of our Stairs"
click at [598, 191] on div "Received via SMS [PERSON_NAME] [DATE] at 3:13 PM We also have a light at the bo…" at bounding box center [637, 246] width 429 height 110
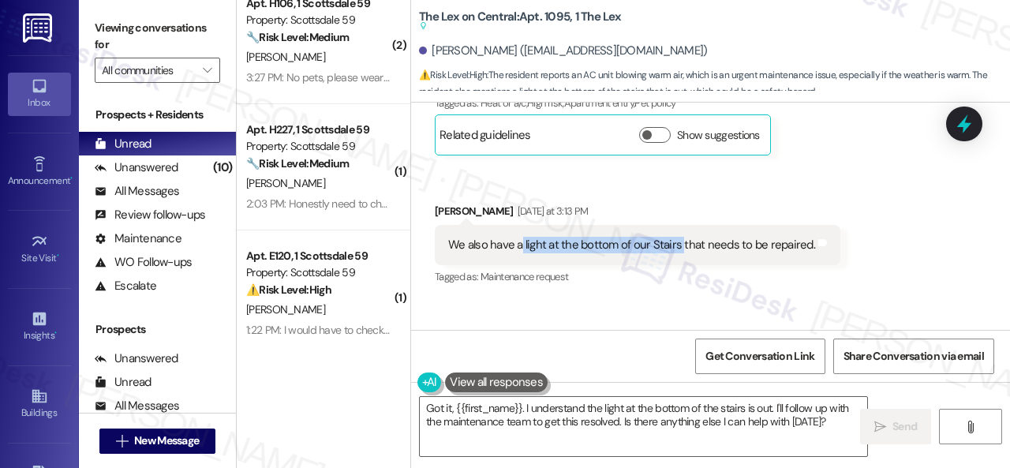
drag, startPoint x: 521, startPoint y: 217, endPoint x: 678, endPoint y: 206, distance: 157.4
click at [678, 237] on div "We also have a light at the bottom of our Stairs that needs to be repaired." at bounding box center [631, 245] width 367 height 17
copy div "light at the bottom of our Stairs"
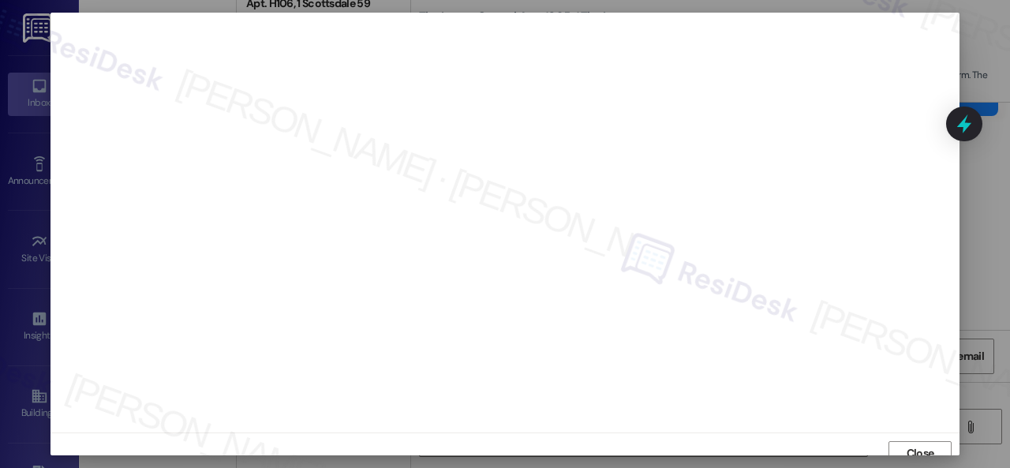
scroll to position [0, 0]
click at [926, 449] on span "Close" at bounding box center [921, 455] width 28 height 17
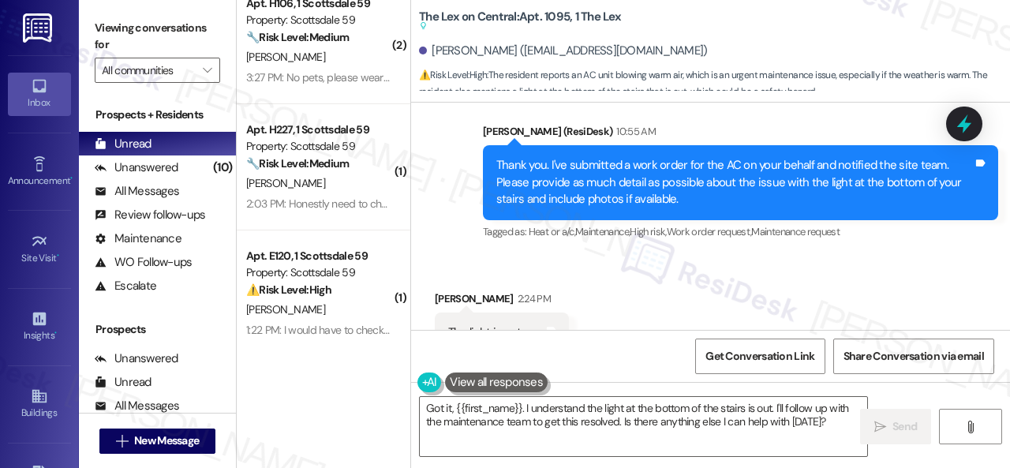
scroll to position [1315, 0]
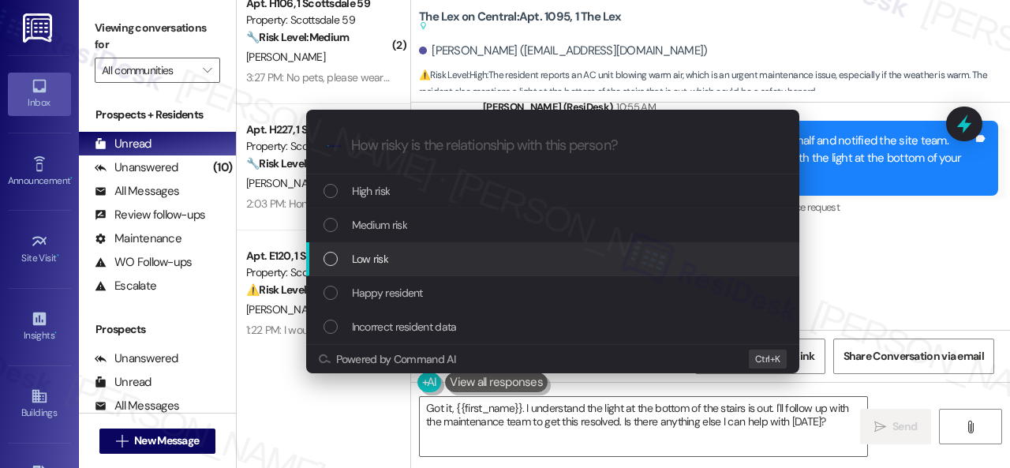
drag, startPoint x: 842, startPoint y: 257, endPoint x: 832, endPoint y: 252, distance: 11.7
click at [842, 257] on div "Escalate Conversation How risky is the relationship with this person? Topics (e…" at bounding box center [505, 234] width 1010 height 468
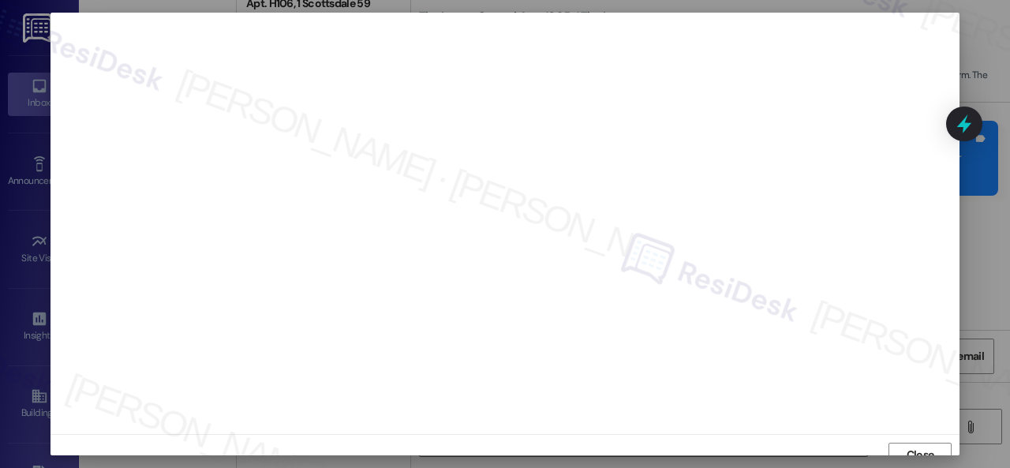
scroll to position [12, 0]
click at [925, 446] on span "Close" at bounding box center [921, 443] width 28 height 17
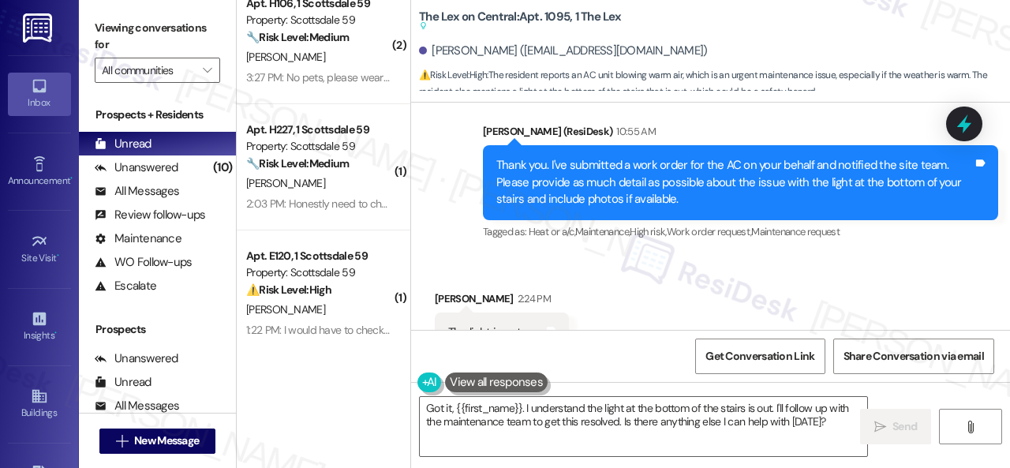
scroll to position [1315, 0]
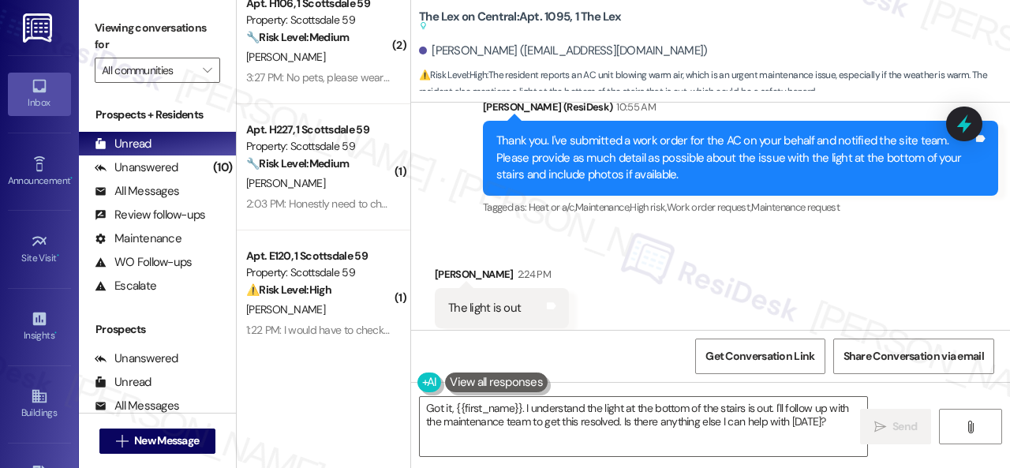
click at [647, 308] on div "Received via SMS [PERSON_NAME] 2:24 PM The light is out Tags and notes Tagged a…" at bounding box center [710, 296] width 599 height 133
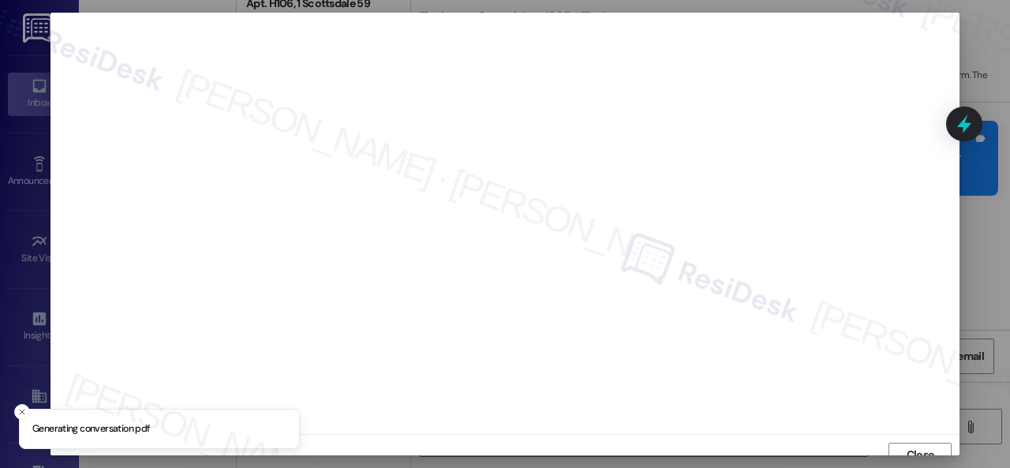
scroll to position [12, 0]
click at [919, 446] on span "Close" at bounding box center [921, 443] width 28 height 17
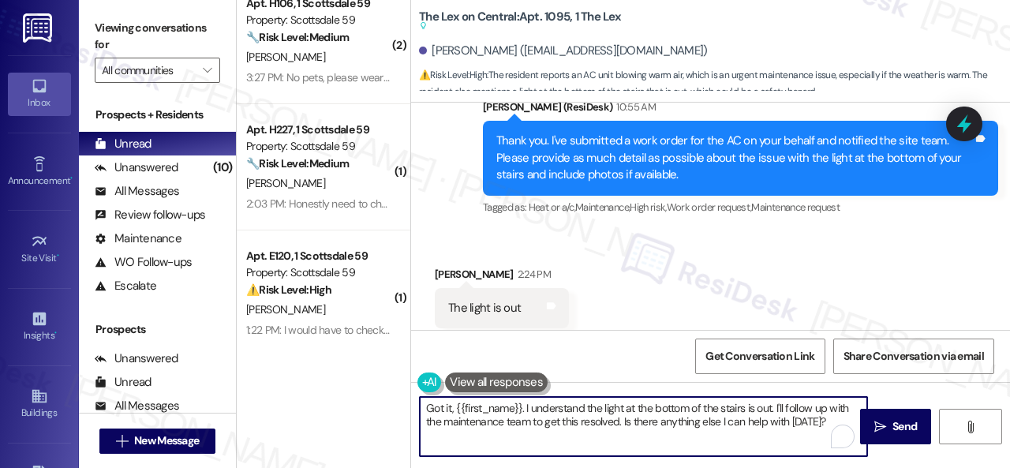
drag, startPoint x: 421, startPoint y: 406, endPoint x: 855, endPoint y: 445, distance: 434.9
click at [855, 445] on textarea "Got it, {{first_name}}. I understand the light at the bottom of the stairs is o…" at bounding box center [643, 426] width 447 height 59
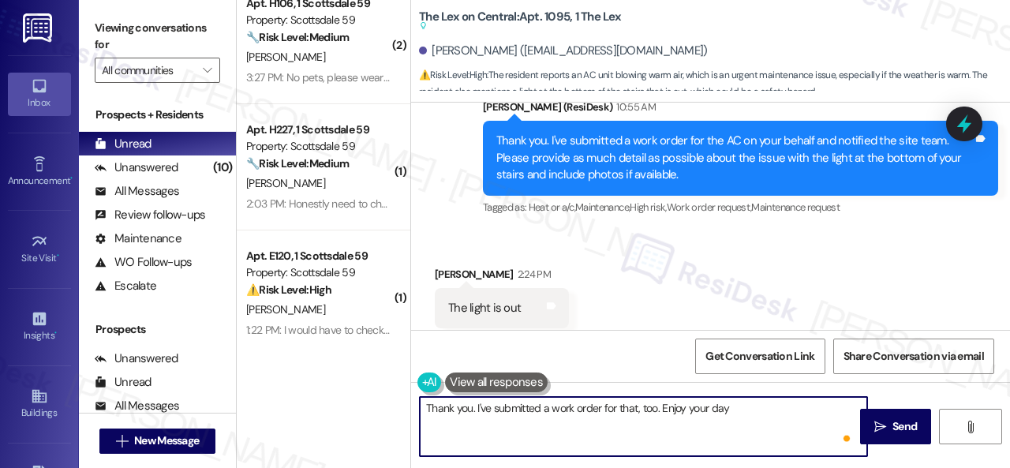
type textarea "Thank you. I've submitted a work order for that, too. Enjoy your day!"
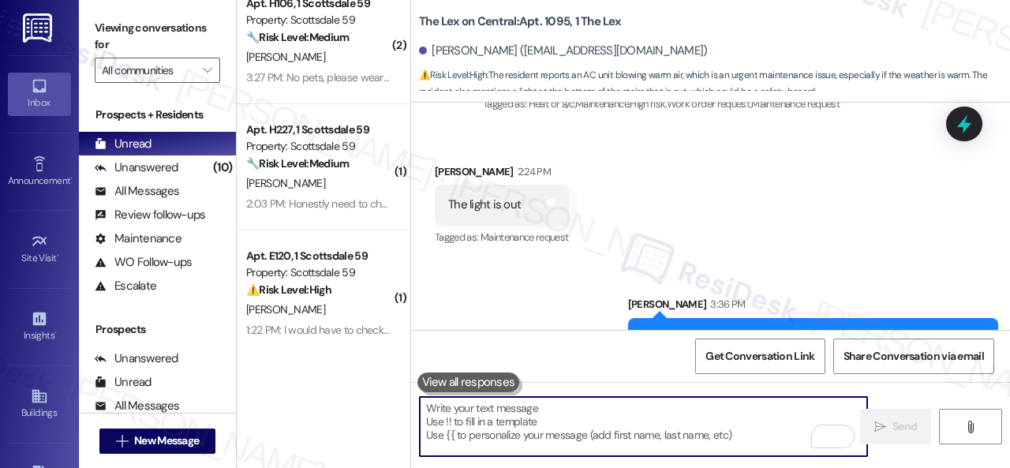
scroll to position [1386, 0]
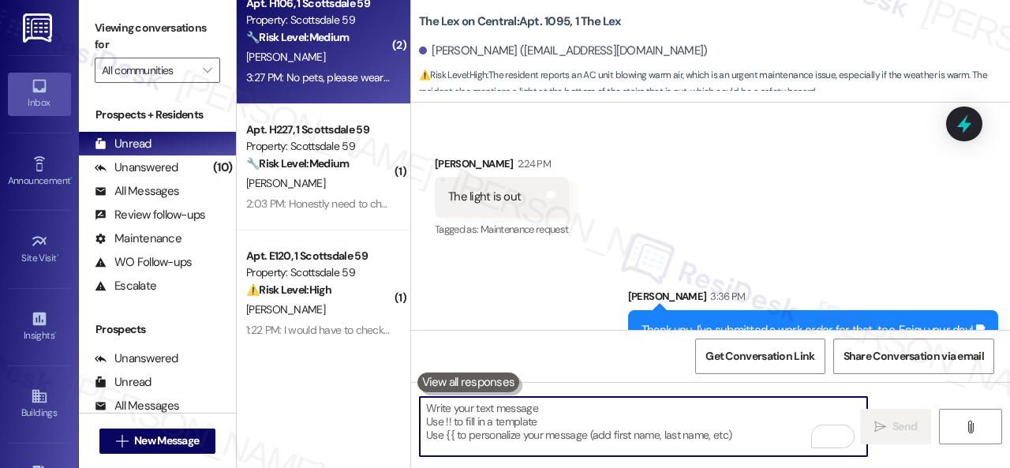
click at [369, 61] on div "[PERSON_NAME]" at bounding box center [319, 57] width 149 height 20
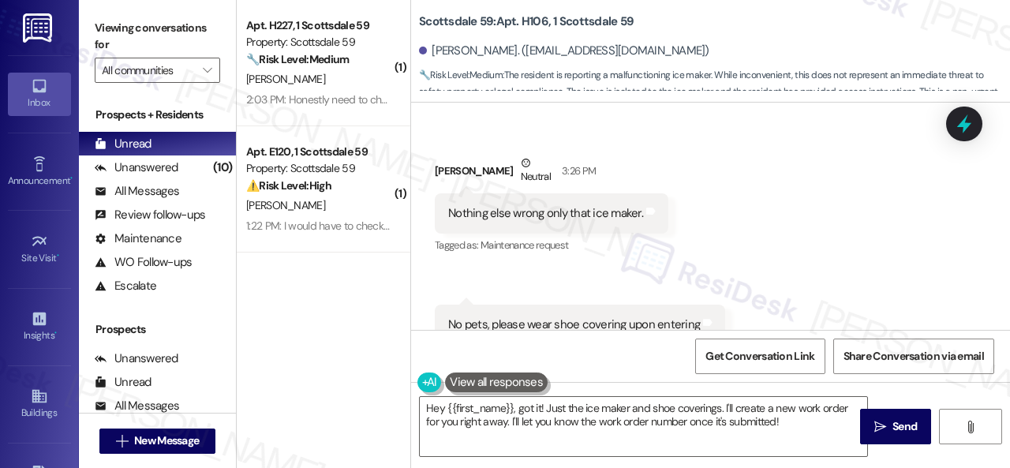
scroll to position [1770, 0]
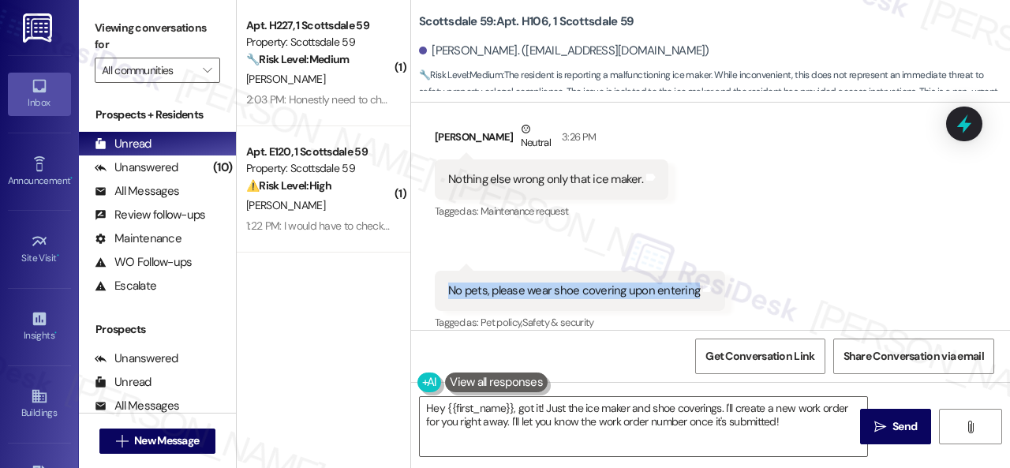
drag, startPoint x: 451, startPoint y: 272, endPoint x: 690, endPoint y: 269, distance: 238.3
click at [690, 282] on div "No pets, please wear shoe covering upon entering" at bounding box center [574, 290] width 252 height 17
copy div "No pets, please wear shoe covering upon entering"
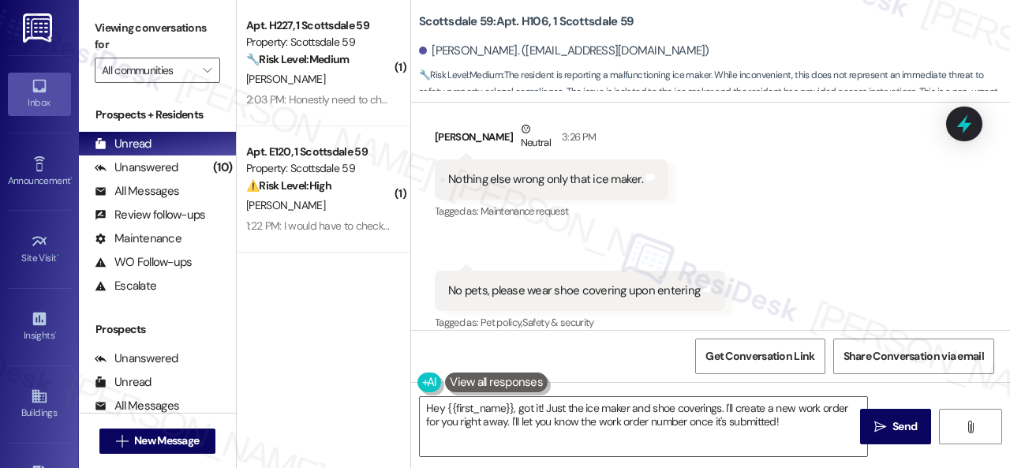
click at [791, 161] on div "Received via SMS [PERSON_NAME] Neutral 3:26 PM Nothing else wrong only that ice…" at bounding box center [710, 215] width 599 height 261
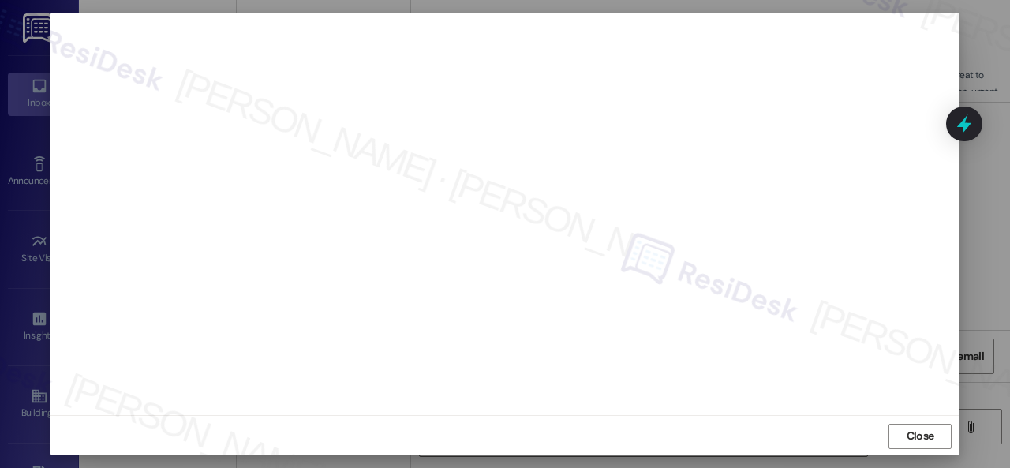
scroll to position [20, 0]
click at [909, 425] on span "Close" at bounding box center [920, 436] width 34 height 24
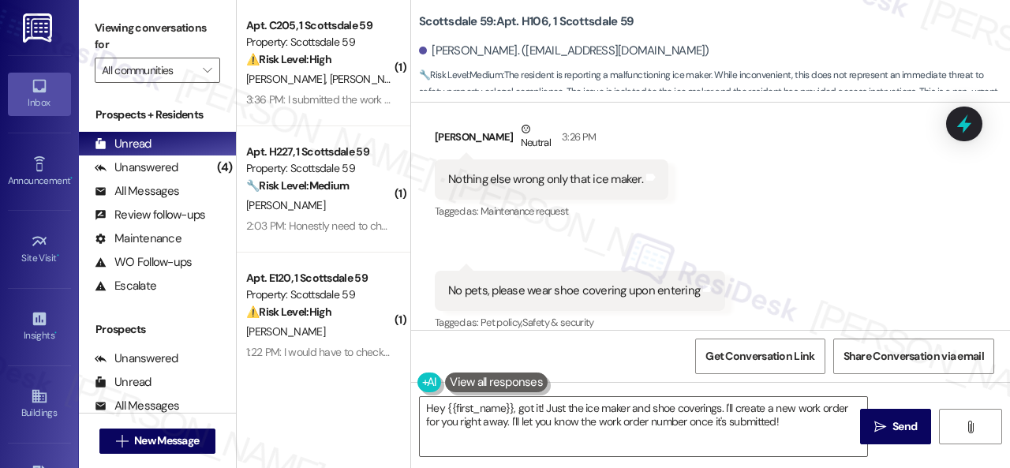
click at [806, 230] on div "Received via SMS [PERSON_NAME] Neutral 3:26 PM Nothing else wrong only that ice…" at bounding box center [710, 215] width 599 height 261
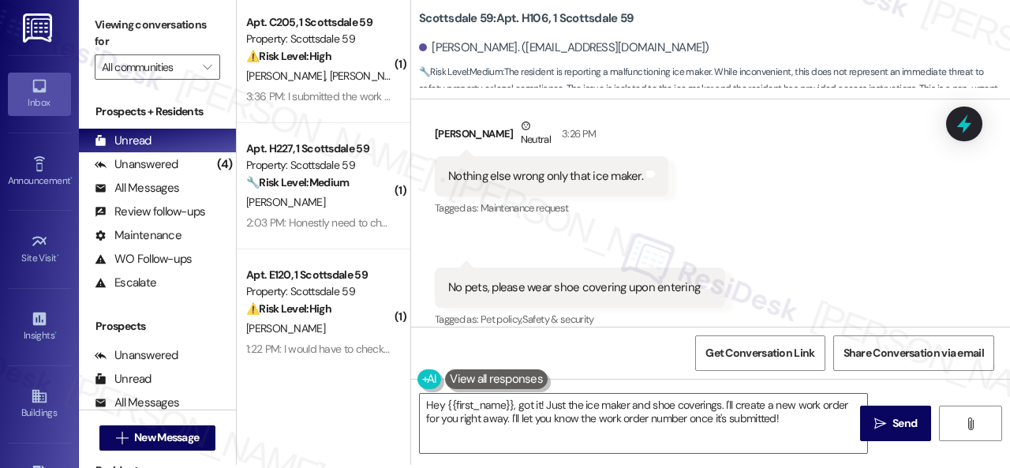
scroll to position [5, 0]
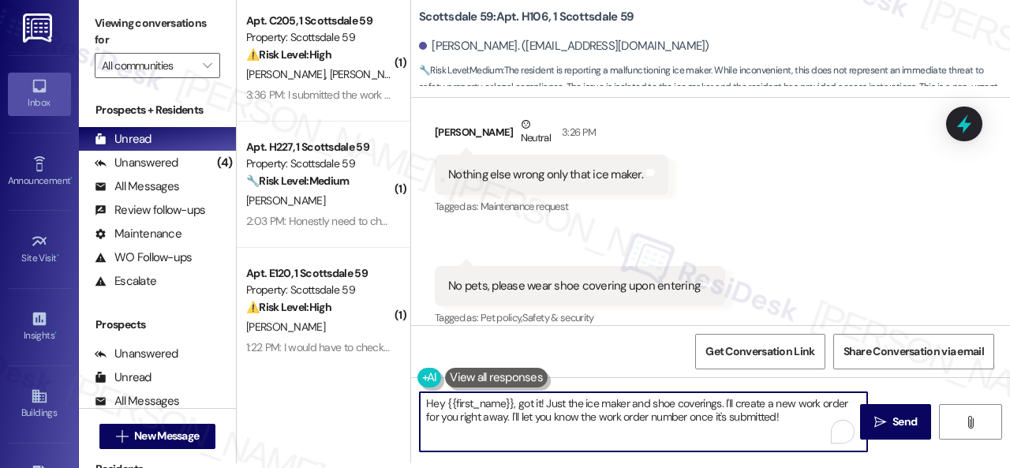
drag, startPoint x: 787, startPoint y: 423, endPoint x: 284, endPoint y: 362, distance: 507.1
click at [286, 362] on div "( 1 ) Apt. C205, 1 Scottsdale 59 Property: Scottsdale 59 ⚠️ Risk Level: High Th…" at bounding box center [623, 229] width 773 height 468
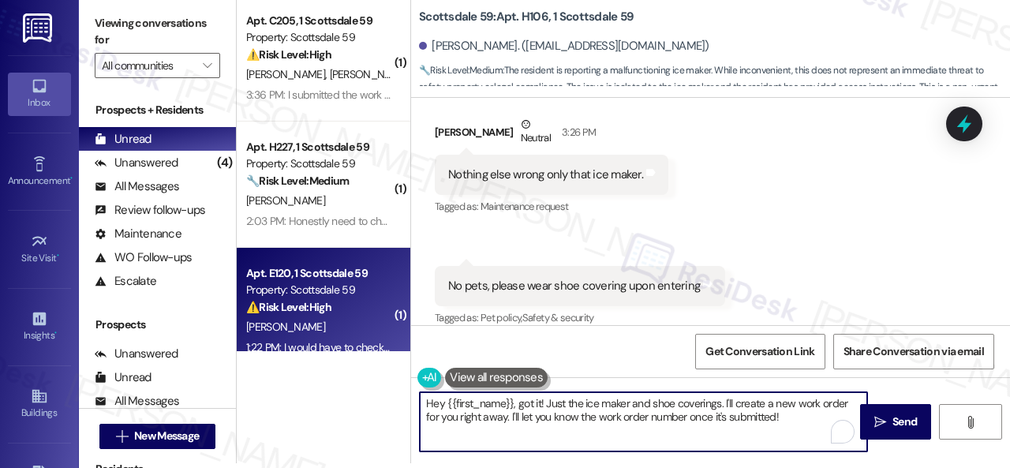
paste textarea "Thank you. I've submitted a work order on your behalf and notified the site tea…"
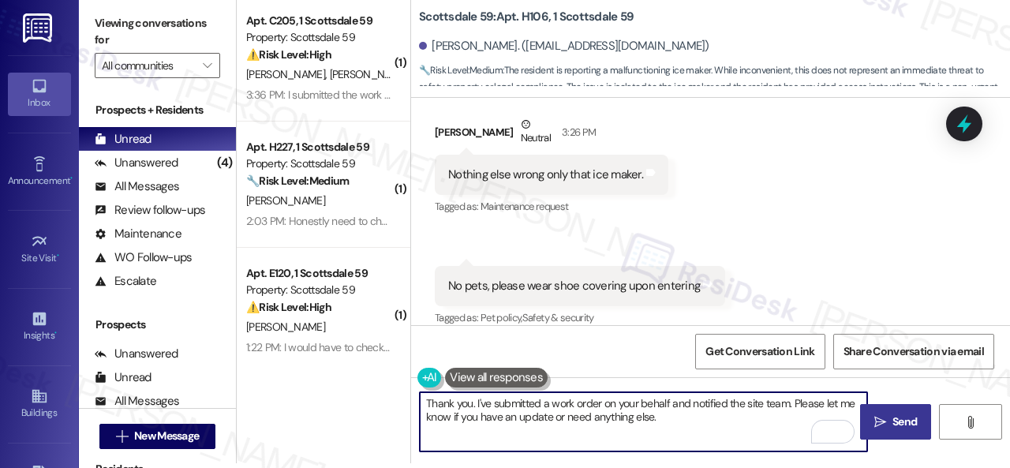
type textarea "Thank you. I've submitted a work order on your behalf and notified the site tea…"
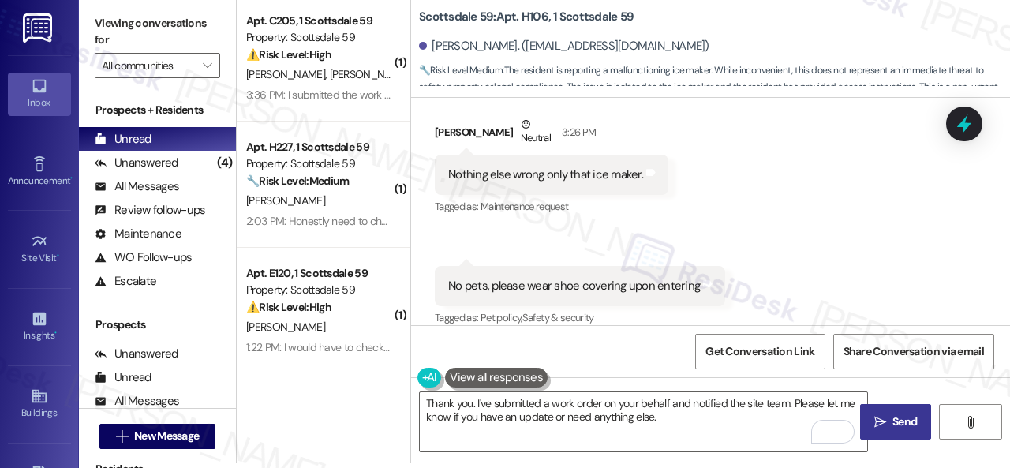
click at [882, 425] on span " Send" at bounding box center [896, 421] width 50 height 17
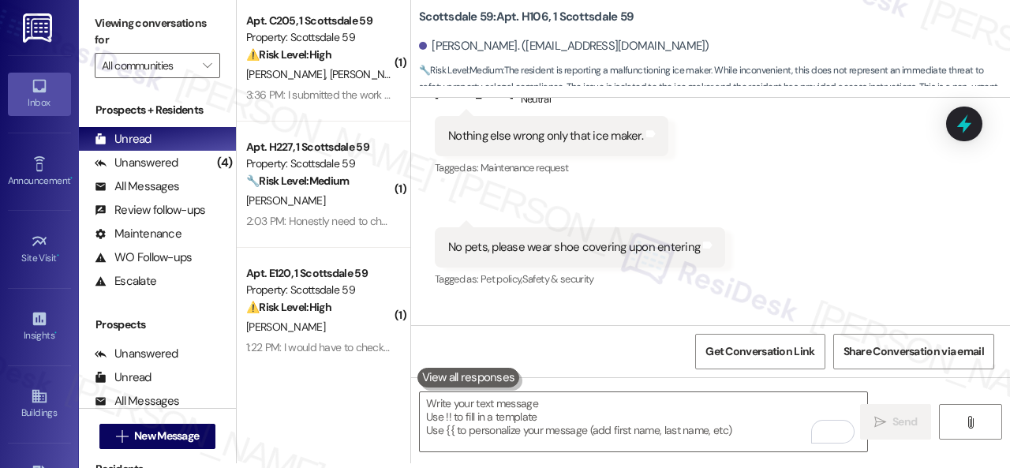
scroll to position [1897, 0]
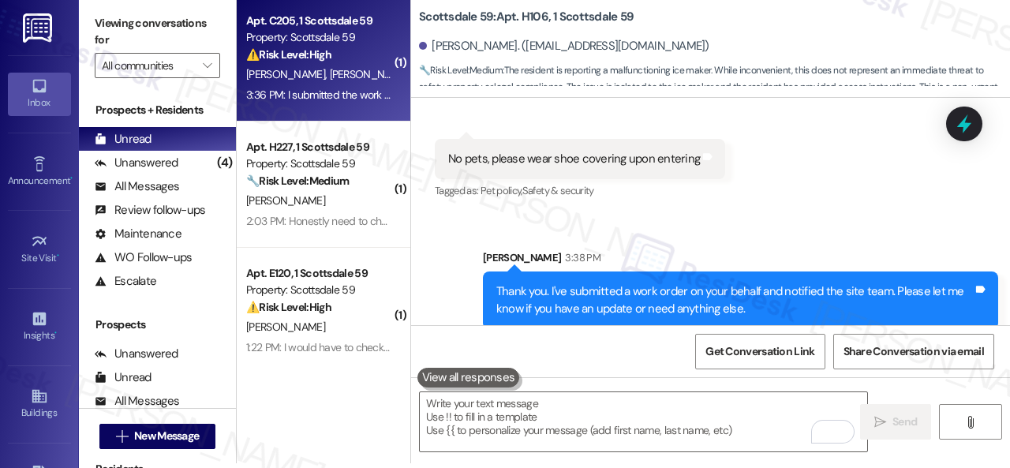
click at [366, 75] on div "[PERSON_NAME] [PERSON_NAME]" at bounding box center [319, 75] width 149 height 20
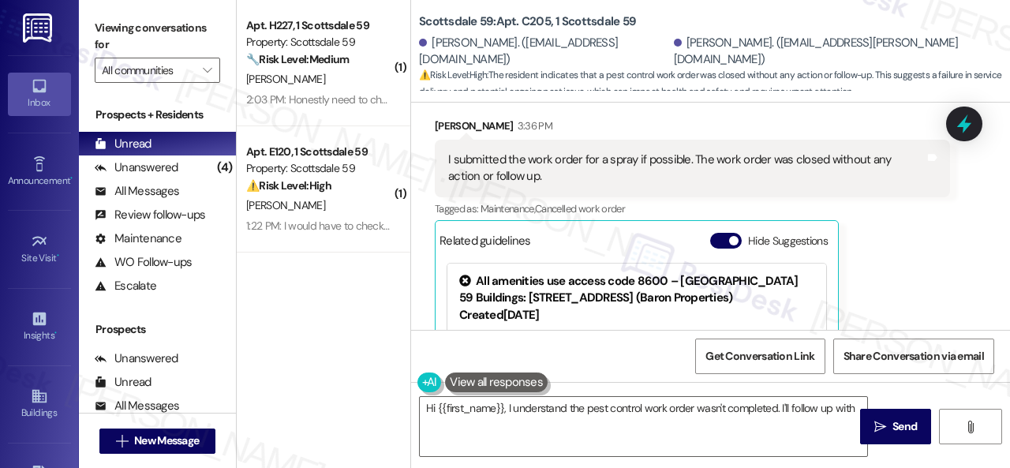
scroll to position [1337, 0]
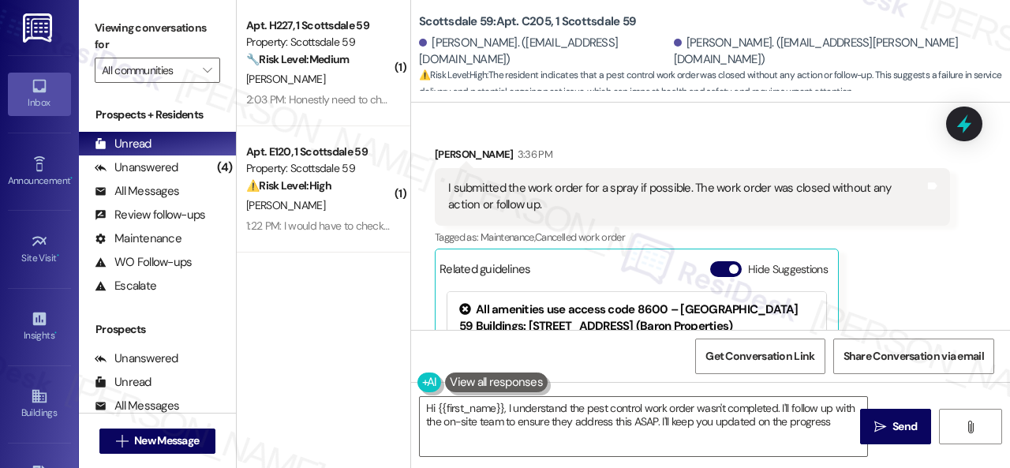
type textarea "Hi {{first_name}}, I understand the pest control work order wasn't completed. I…"
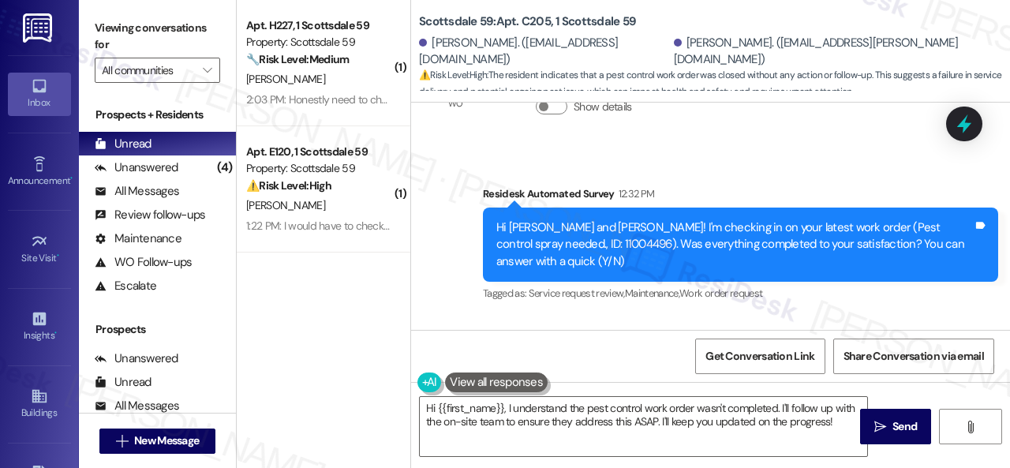
scroll to position [548, 0]
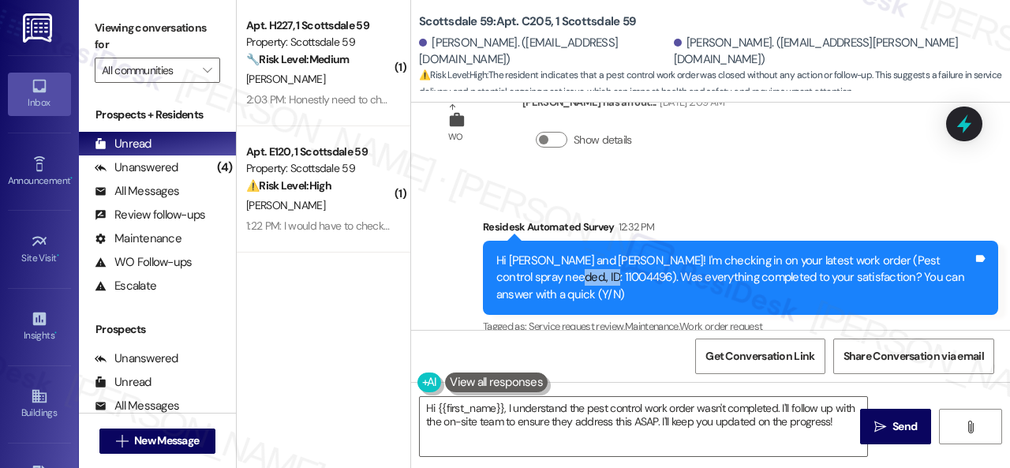
drag, startPoint x: 510, startPoint y: 280, endPoint x: 555, endPoint y: 272, distance: 45.7
click at [555, 272] on div "Hi [PERSON_NAME] and [PERSON_NAME]! I'm checking in on your latest work order (…" at bounding box center [734, 277] width 477 height 50
copy div "11004496"
click at [533, 190] on div "Survey, sent via SMS Residesk Automated Survey 12:32 PM Hi [PERSON_NAME] and [P…" at bounding box center [710, 266] width 599 height 167
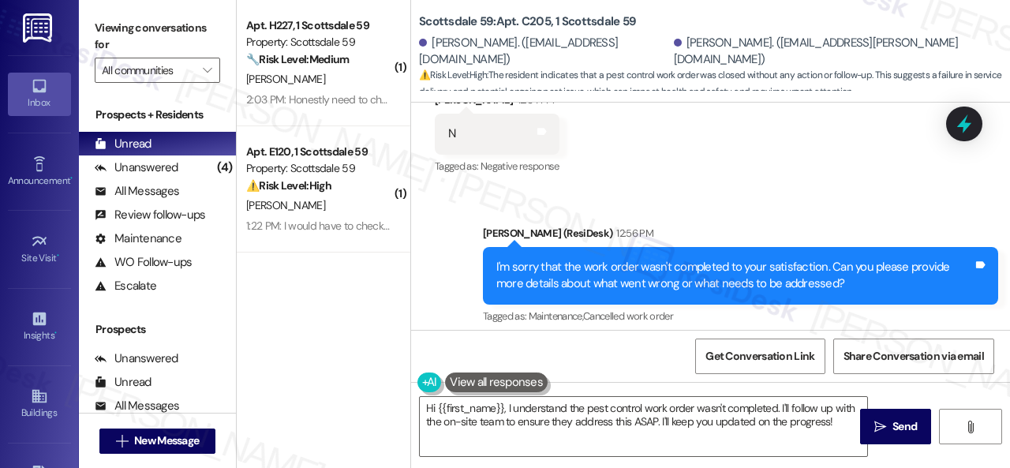
scroll to position [943, 0]
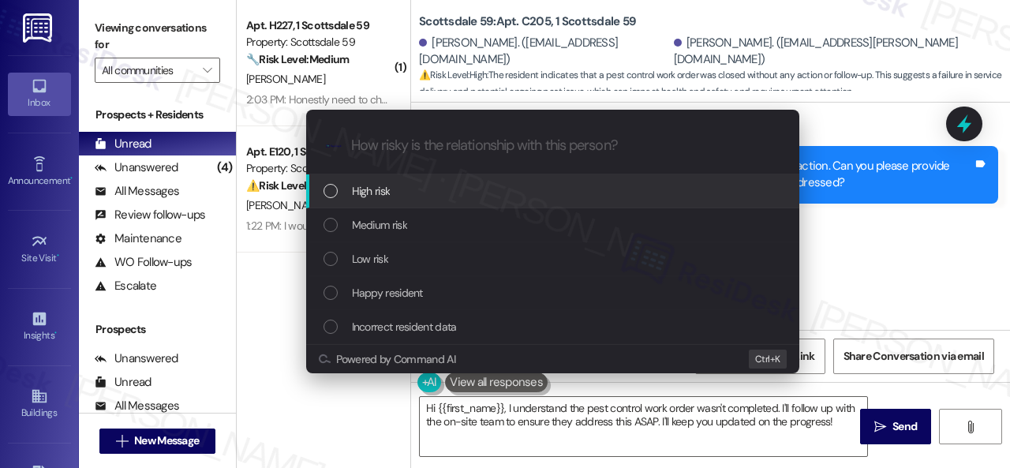
click at [342, 198] on div "High risk" at bounding box center [555, 190] width 462 height 17
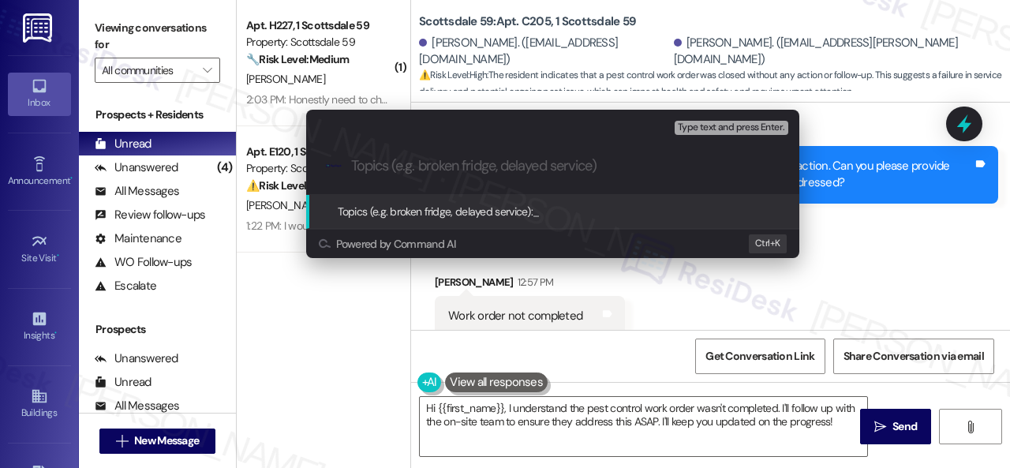
paste input "Follow-up on the closed work order 11004496"
type input "Follow-up on the closed work order 11004496"
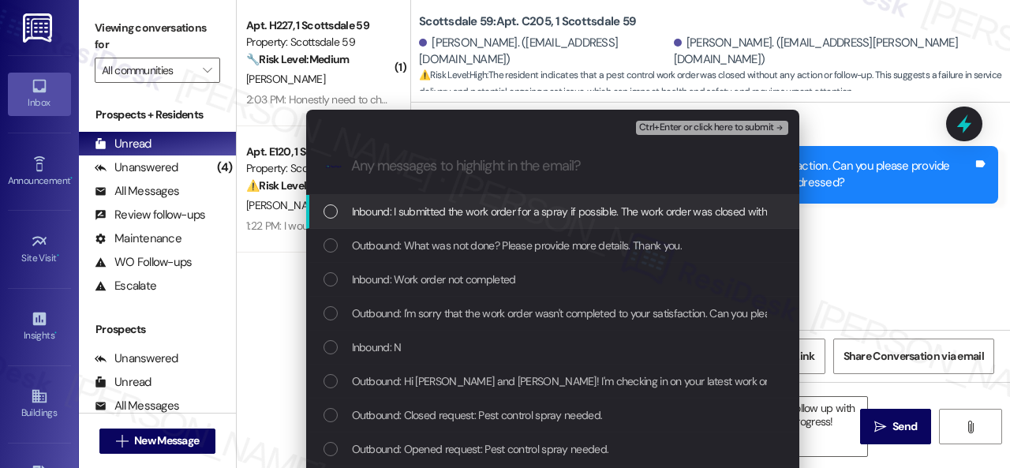
click at [400, 209] on span "Inbound: I submitted the work order for a spray if possible. The work order was…" at bounding box center [621, 211] width 539 height 17
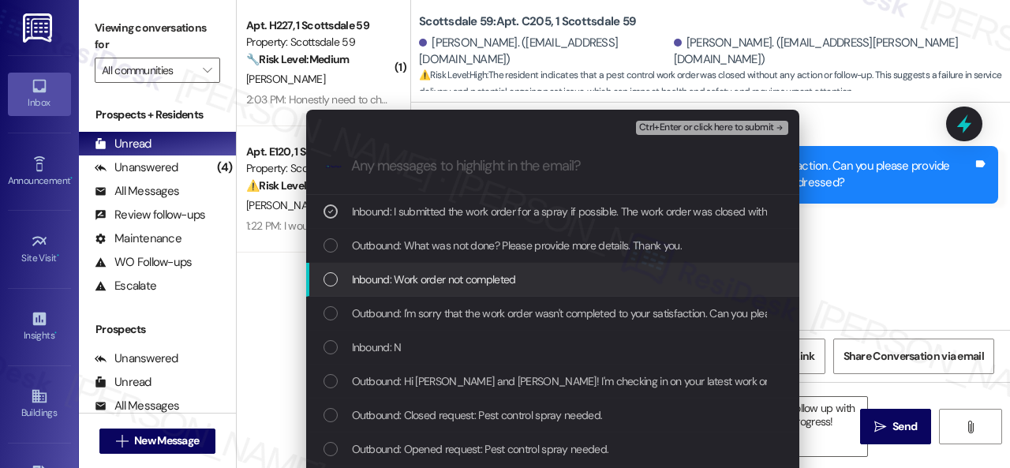
click at [388, 280] on span "Inbound: Work order not completed" at bounding box center [434, 279] width 164 height 17
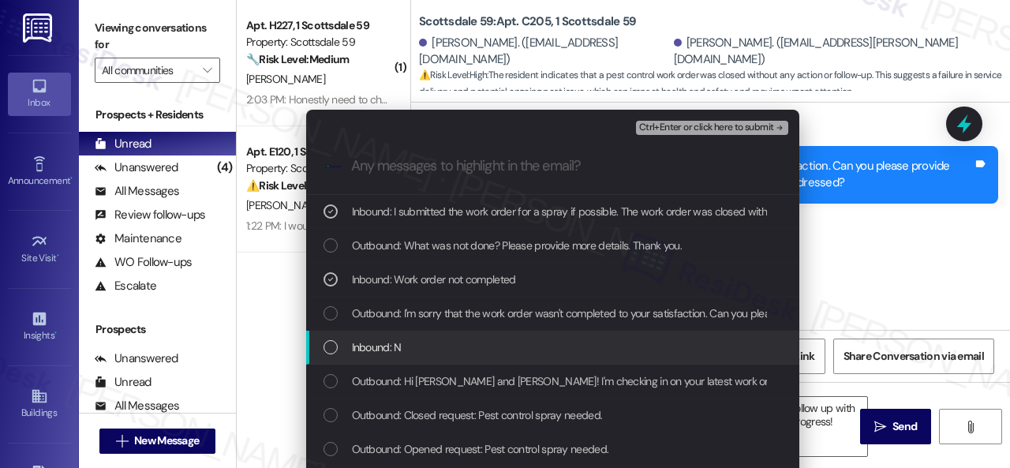
click at [379, 343] on span "Inbound: N" at bounding box center [377, 347] width 50 height 17
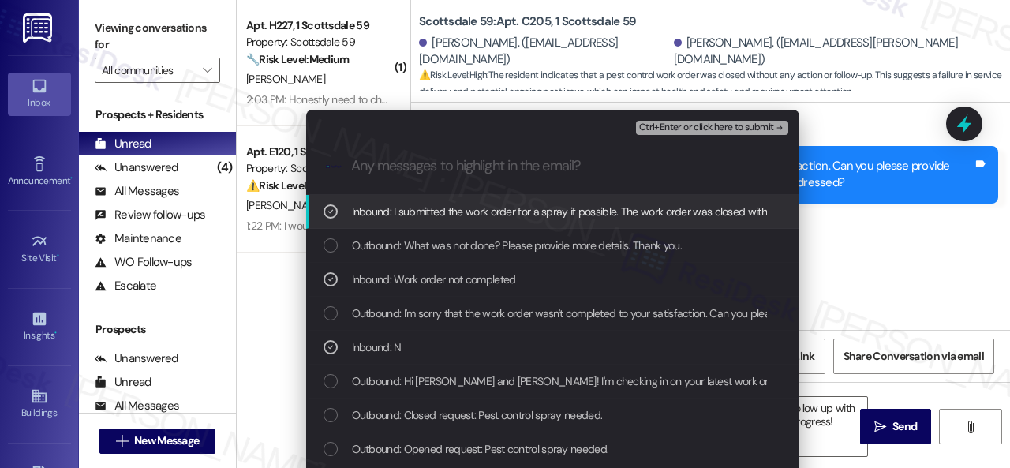
click at [655, 122] on span "Ctrl+Enter or click here to submit" at bounding box center [706, 127] width 135 height 11
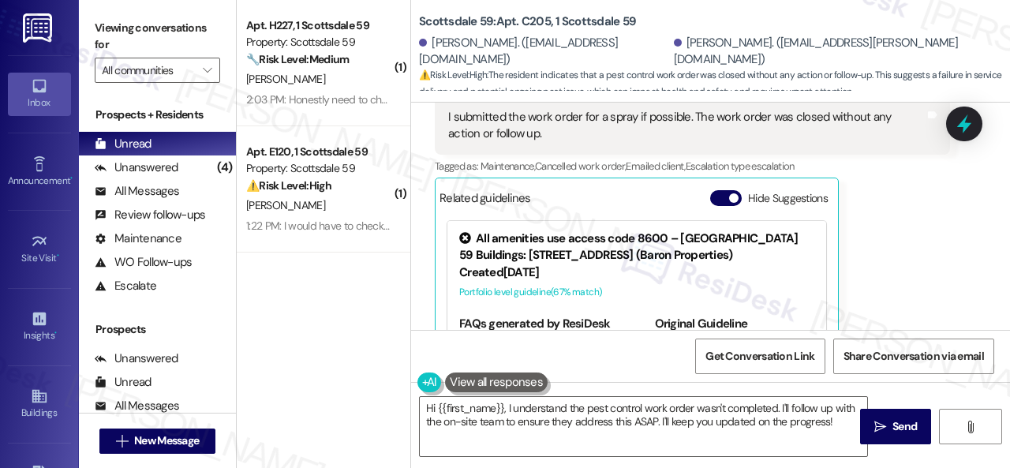
scroll to position [1496, 0]
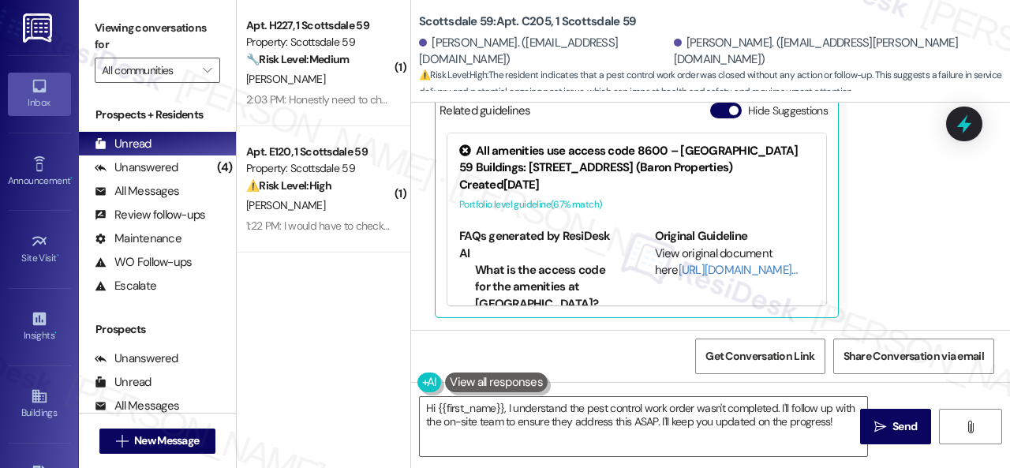
click at [893, 265] on div "Kennicia Collins 3:36 PM I submitted the work order for a spray if possible. Th…" at bounding box center [692, 152] width 515 height 331
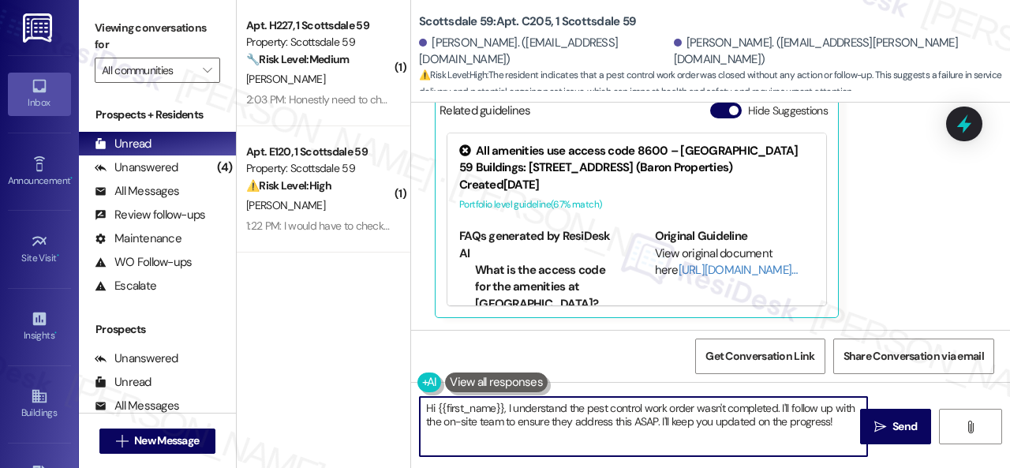
drag, startPoint x: 169, startPoint y: 356, endPoint x: 77, endPoint y: 334, distance: 94.2
click at [77, 334] on div "Inbox Go to Inbox Announcement • Send A Text Announcement Site Visit • Go to Si…" at bounding box center [505, 234] width 1010 height 468
paste textarea "Thank you. I've followed up with the site team regarding your work order. Let m…"
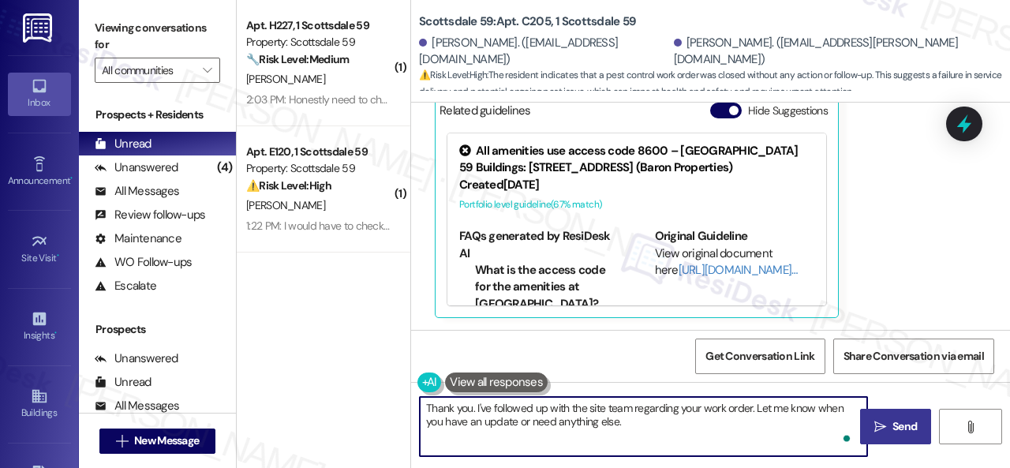
type textarea "Thank you. I've followed up with the site team regarding your work order. Let m…"
click at [898, 432] on span "Send" at bounding box center [904, 426] width 24 height 17
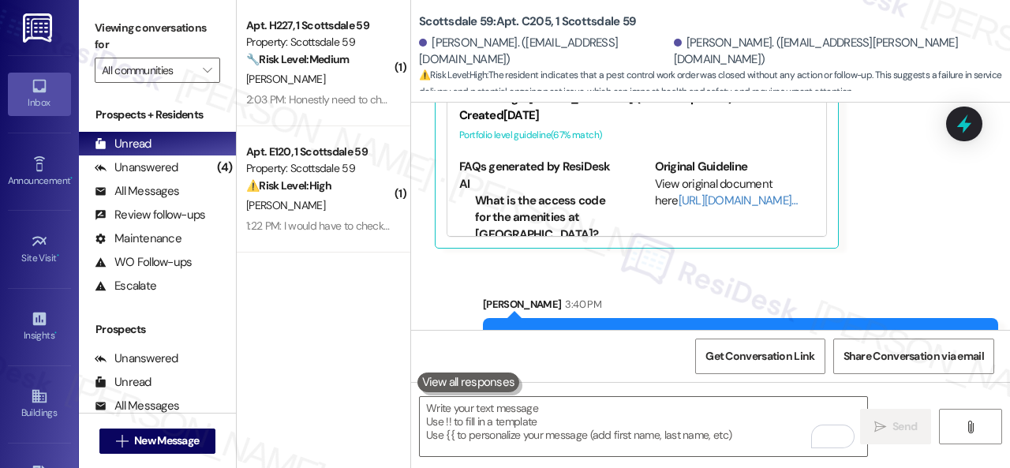
scroll to position [1623, 0]
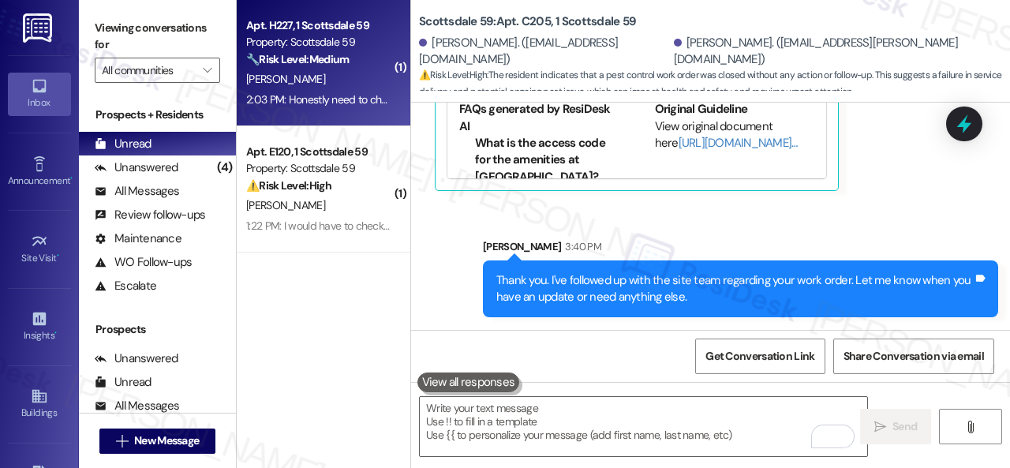
click at [336, 78] on div "[PERSON_NAME]" at bounding box center [319, 79] width 149 height 20
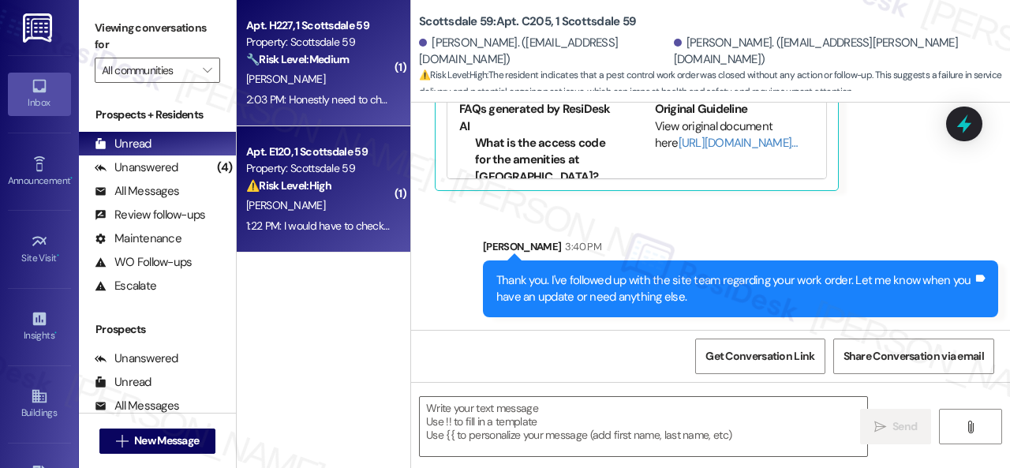
type textarea "Fetching suggested responses. Please feel free to read through the conversation…"
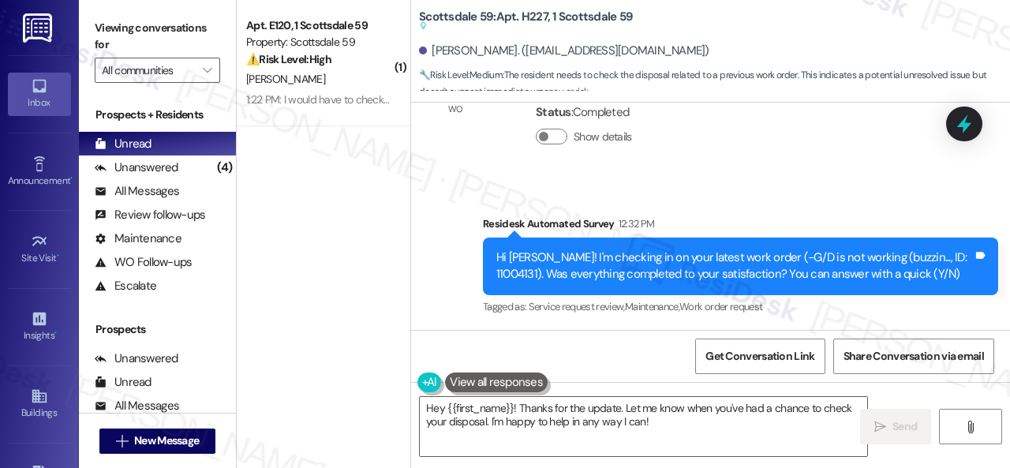
scroll to position [18368, 0]
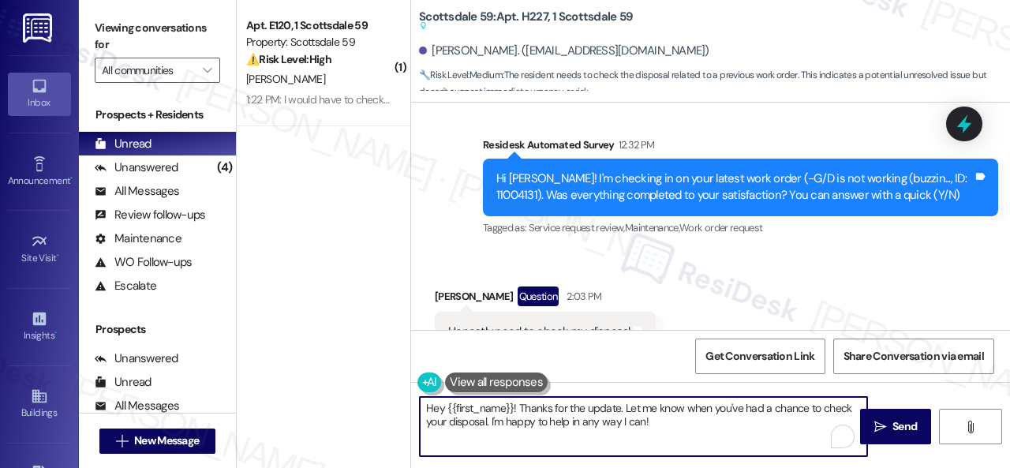
drag, startPoint x: 661, startPoint y: 428, endPoint x: 502, endPoint y: 386, distance: 165.0
click at [502, 396] on div "Hey {{first_name}}! Thanks for the update. Let me know when you've had a chance…" at bounding box center [635, 426] width 449 height 61
click at [688, 423] on textarea "Hey {{first_name}}! Thanks for the update. Let me know when you've had a chance…" at bounding box center [643, 426] width 447 height 59
drag, startPoint x: 621, startPoint y: 408, endPoint x: 374, endPoint y: 389, distance: 247.7
click at [374, 389] on div "( 1 ) Apt. E120, 1 Scottsdale 59 Property: Scottsdale 59 ⚠️ Risk Level: High Th…" at bounding box center [623, 234] width 773 height 468
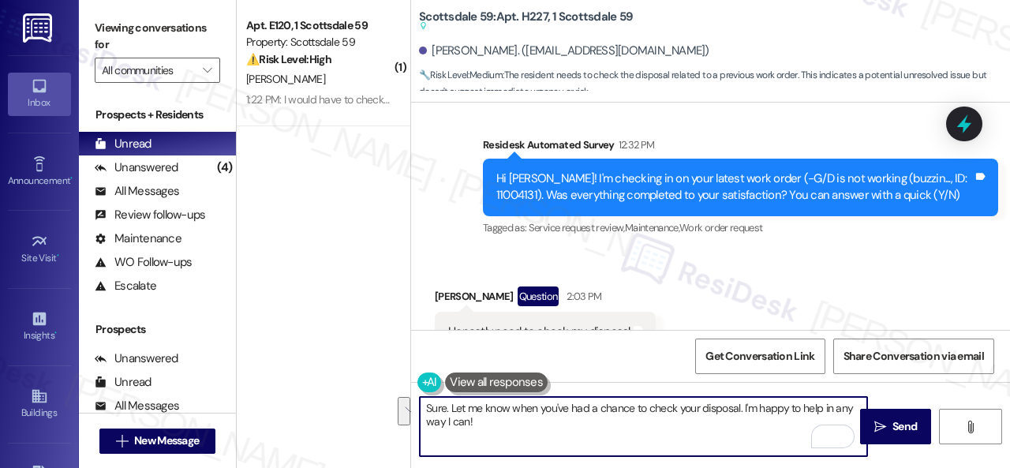
drag, startPoint x: 743, startPoint y: 406, endPoint x: 769, endPoint y: 443, distance: 45.3
click at [761, 437] on textarea "Sure. Let me know when you've had a chance to check your disposal. I'm happy to…" at bounding box center [643, 426] width 447 height 59
type textarea "Sure. Let me know when you've had a chance to check your disposal. Thank you."
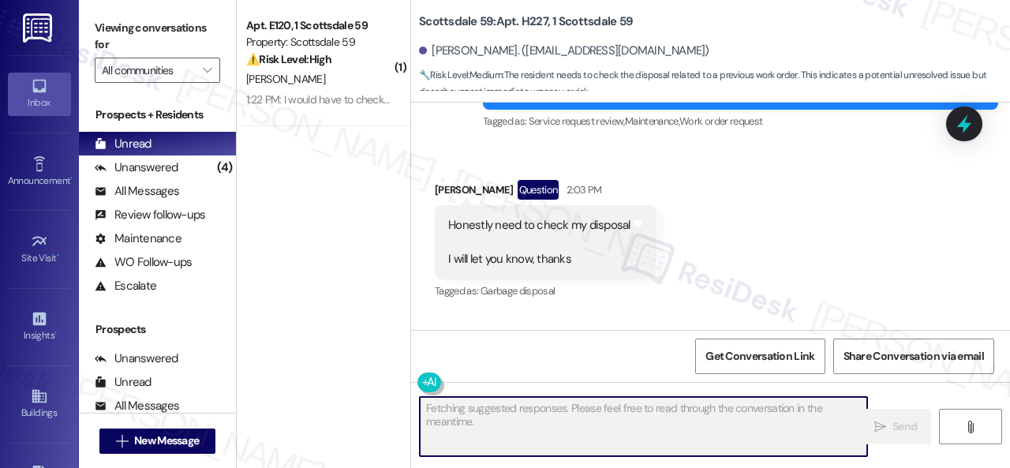
scroll to position [18478, 0]
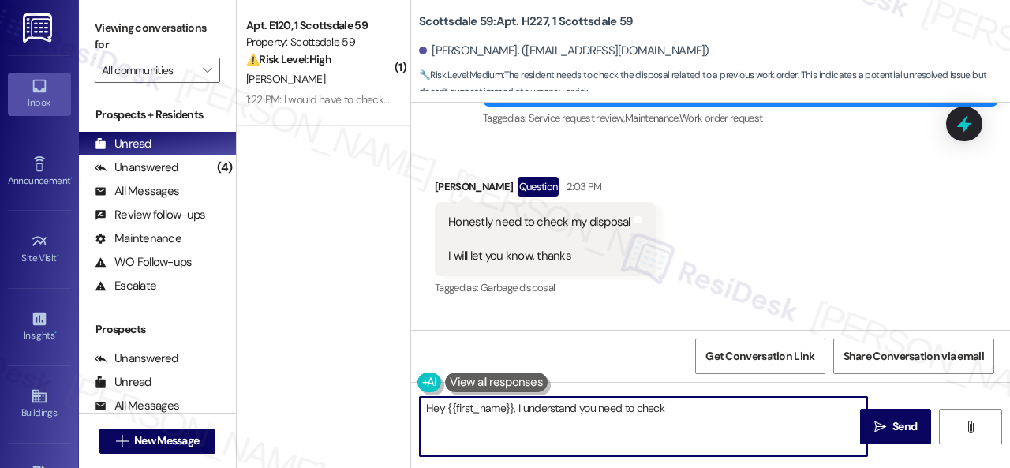
type textarea "Hey {{first_name}}, I understand you need to check"
drag, startPoint x: 308, startPoint y: 72, endPoint x: 476, endPoint y: 84, distance: 168.5
click at [308, 72] on div "[PERSON_NAME]" at bounding box center [319, 79] width 149 height 20
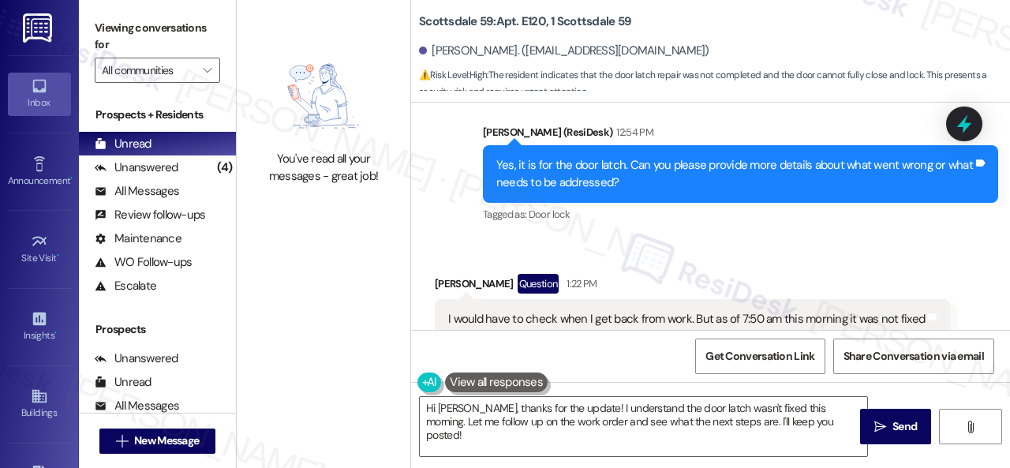
scroll to position [645, 0]
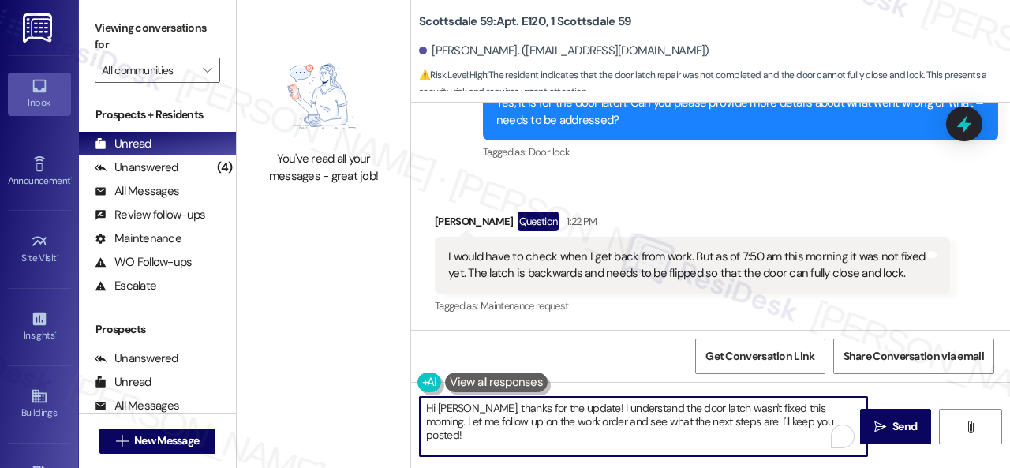
drag, startPoint x: 821, startPoint y: 411, endPoint x: 387, endPoint y: 397, distance: 435.0
click at [387, 397] on div "You've read all your messages - great job! Scottsdale 59: Apt. E120, 1 Scottsda…" at bounding box center [623, 234] width 773 height 468
click at [526, 342] on div "Get Conversation Link Share Conversation via email" at bounding box center [710, 356] width 599 height 52
drag, startPoint x: 816, startPoint y: 424, endPoint x: 270, endPoint y: 329, distance: 554.2
click at [287, 389] on div "You've read all your messages - great job! Scottsdale 59: Apt. E120, 1 Scottsda…" at bounding box center [623, 234] width 773 height 468
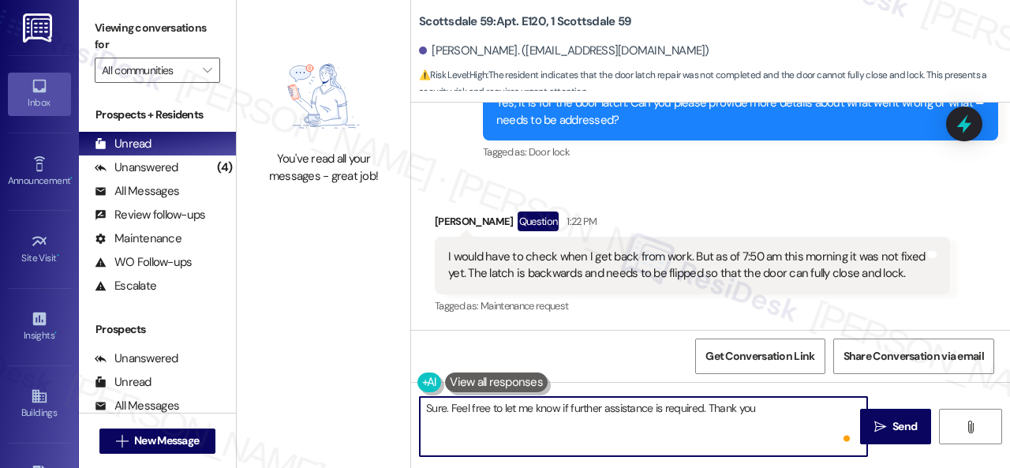
type textarea "Sure. Feel free to let me know if further assistance is required. Thank you!"
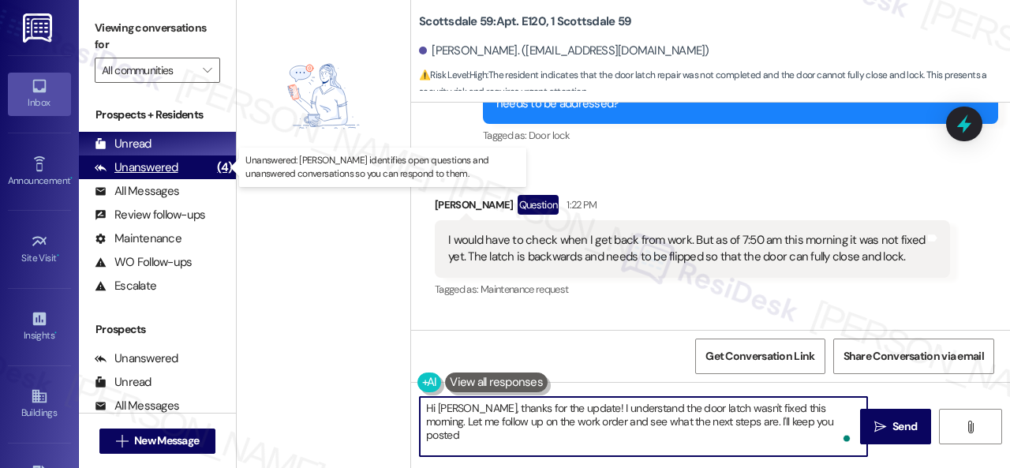
type textarea "Hi Lydia-Marie, thanks for the update! I understand the door latch wasn't fixed…"
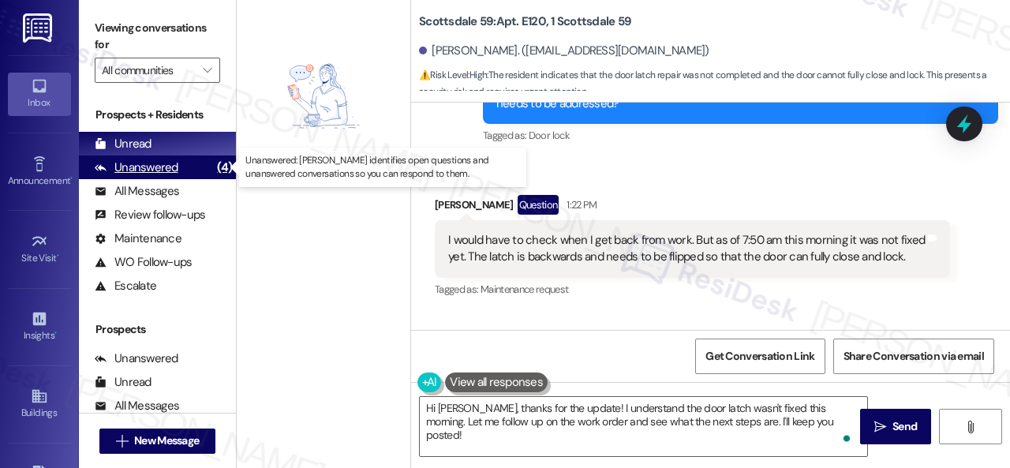
click at [158, 170] on div "Unanswered" at bounding box center [137, 167] width 84 height 17
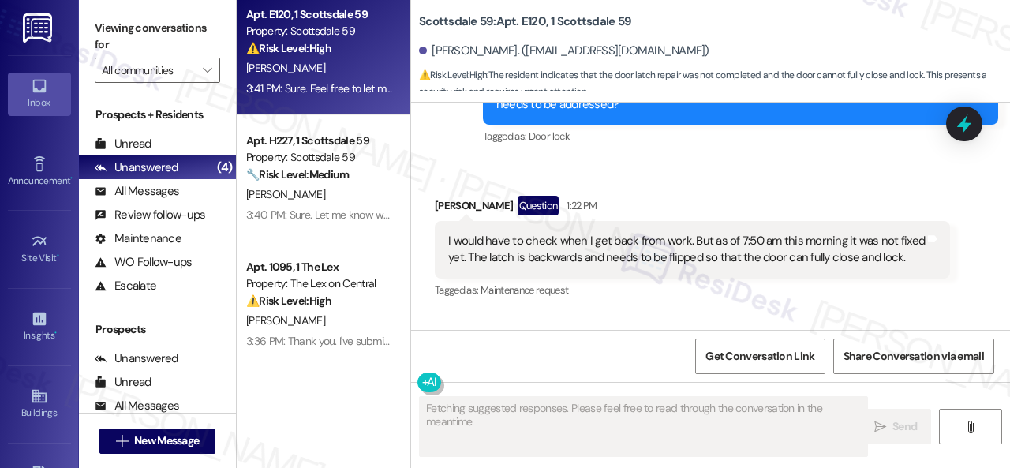
scroll to position [148, 0]
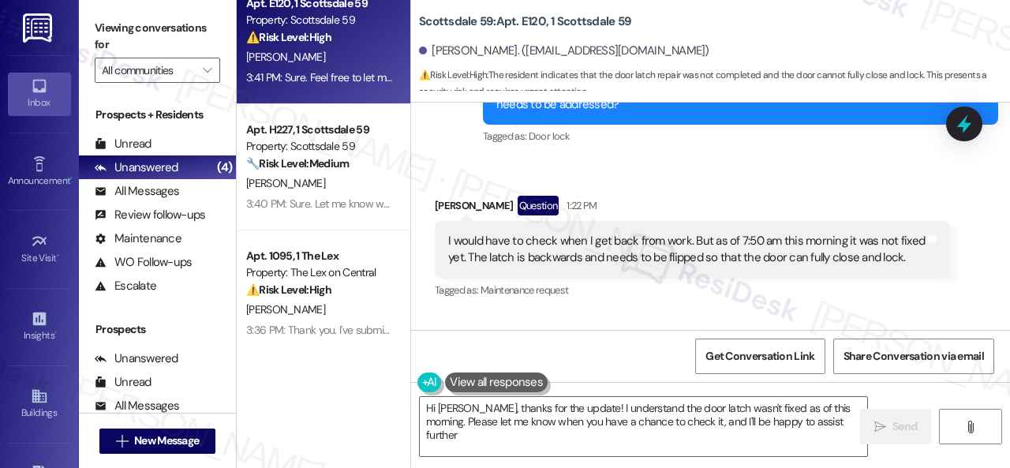
type textarea "Hi Lydia-Marie, thanks for the update! I understand the door latch wasn't fixed…"
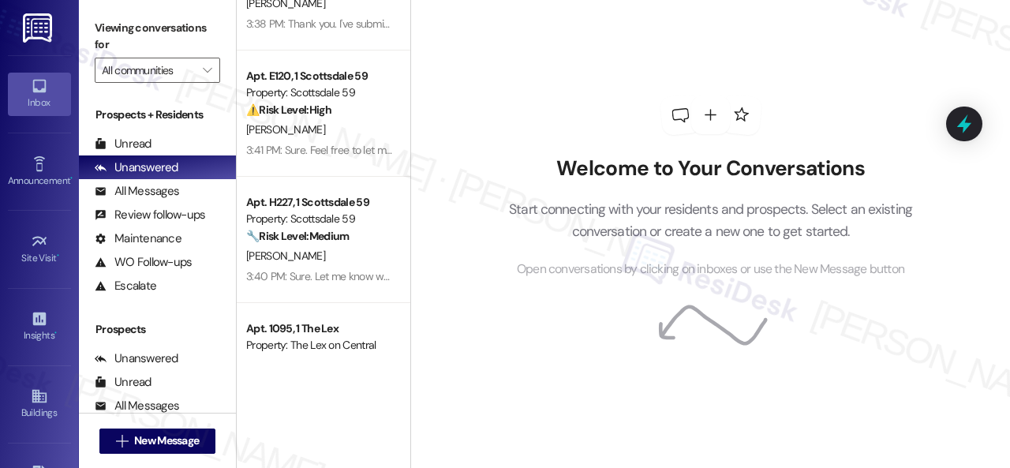
scroll to position [148, 0]
